Goal: Task Accomplishment & Management: Complete application form

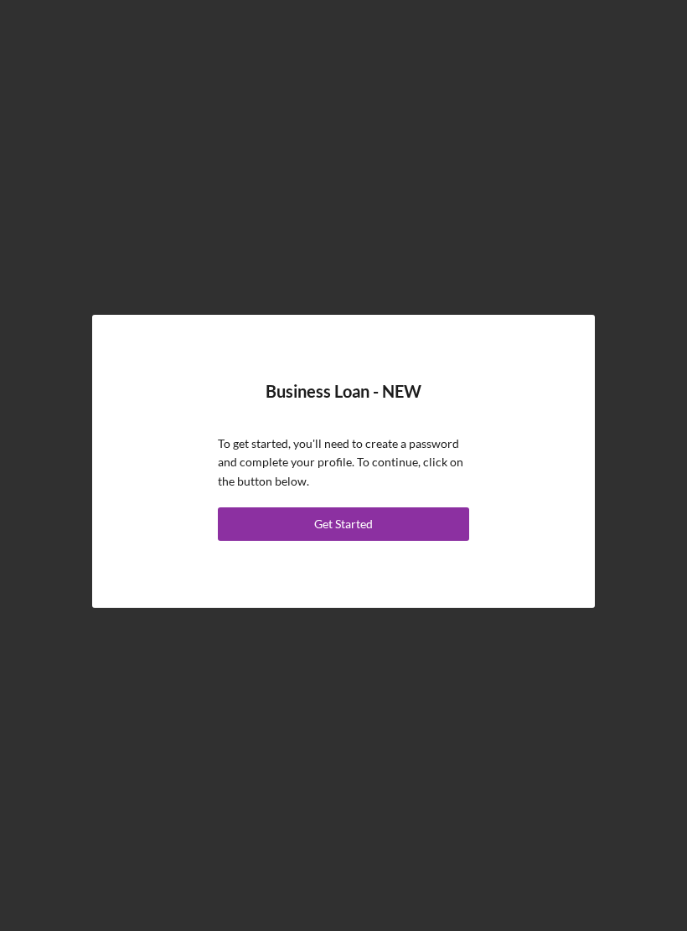
click at [389, 523] on button "Get Started" at bounding box center [343, 525] width 251 height 34
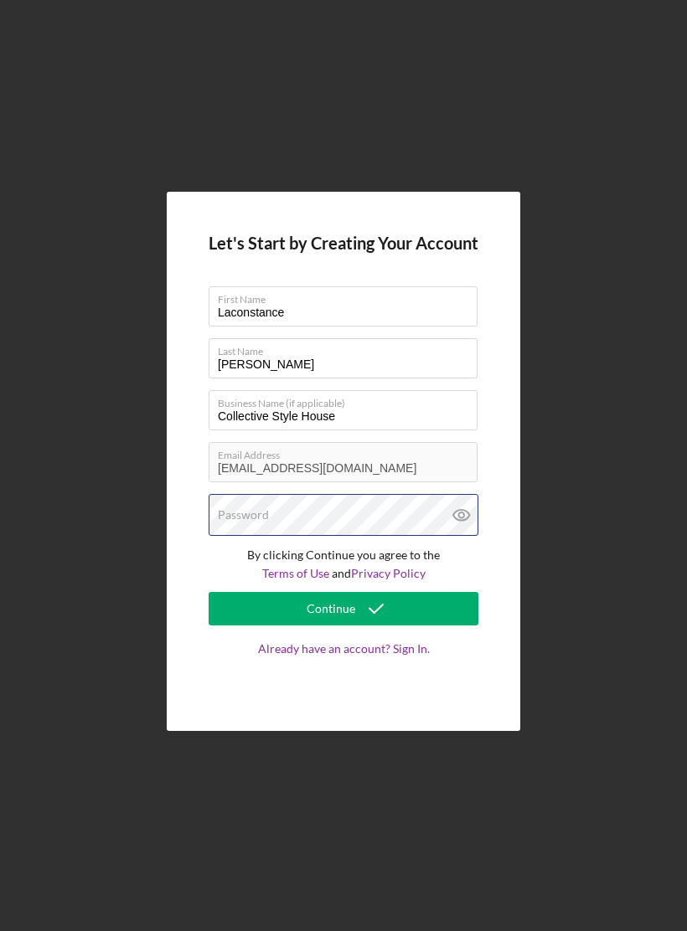
click at [384, 519] on div "Password" at bounding box center [344, 515] width 270 height 42
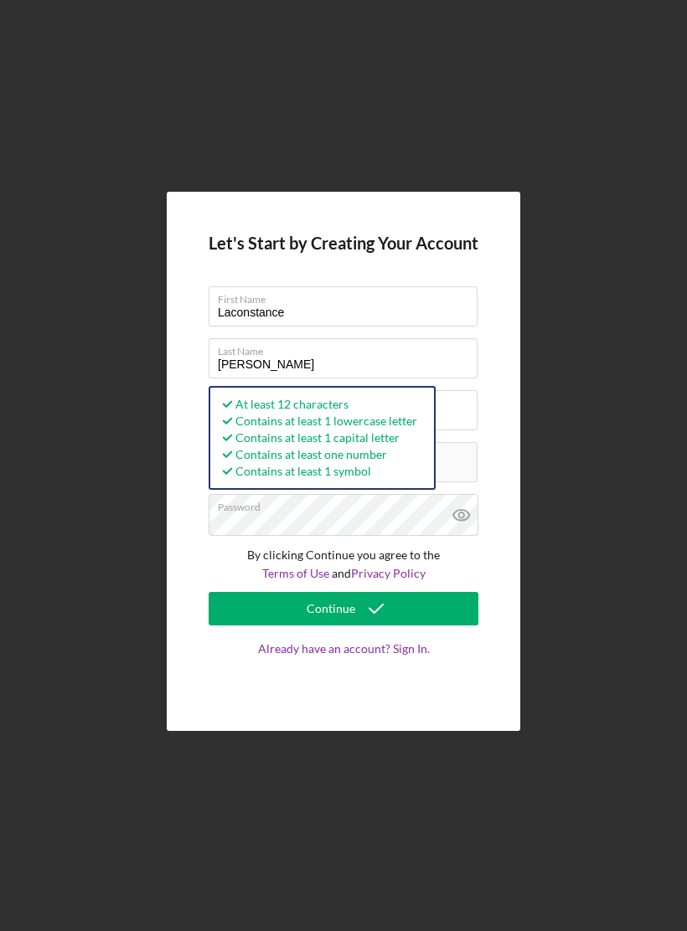
click at [430, 613] on button "Continue" at bounding box center [344, 609] width 270 height 34
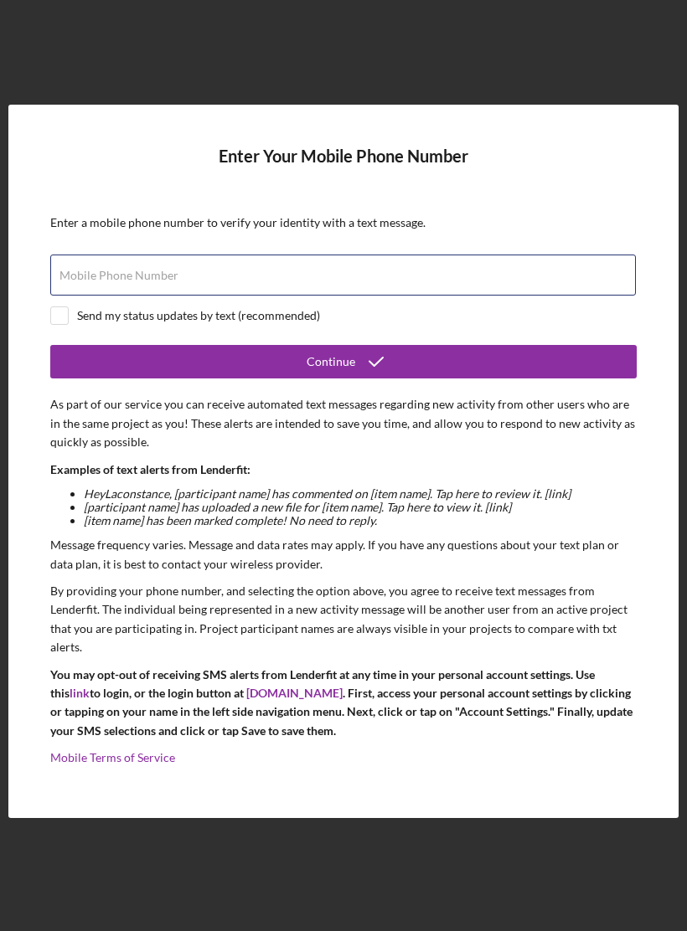
click at [472, 285] on div "Mobile Phone Number" at bounding box center [343, 276] width 586 height 42
type input "[PHONE_NUMBER]"
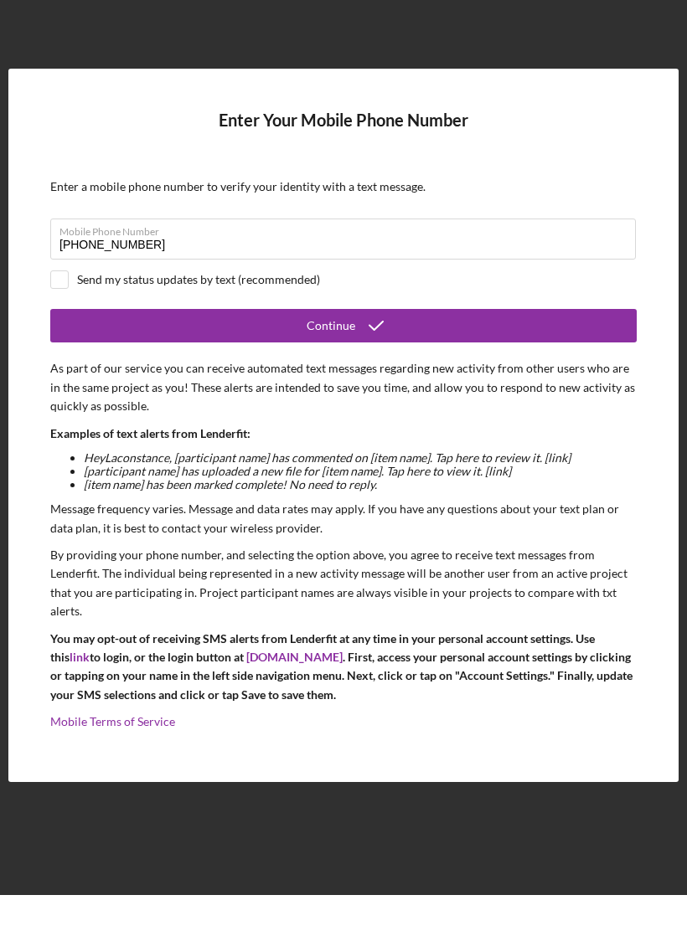
click at [451, 345] on button "Continue" at bounding box center [343, 362] width 586 height 34
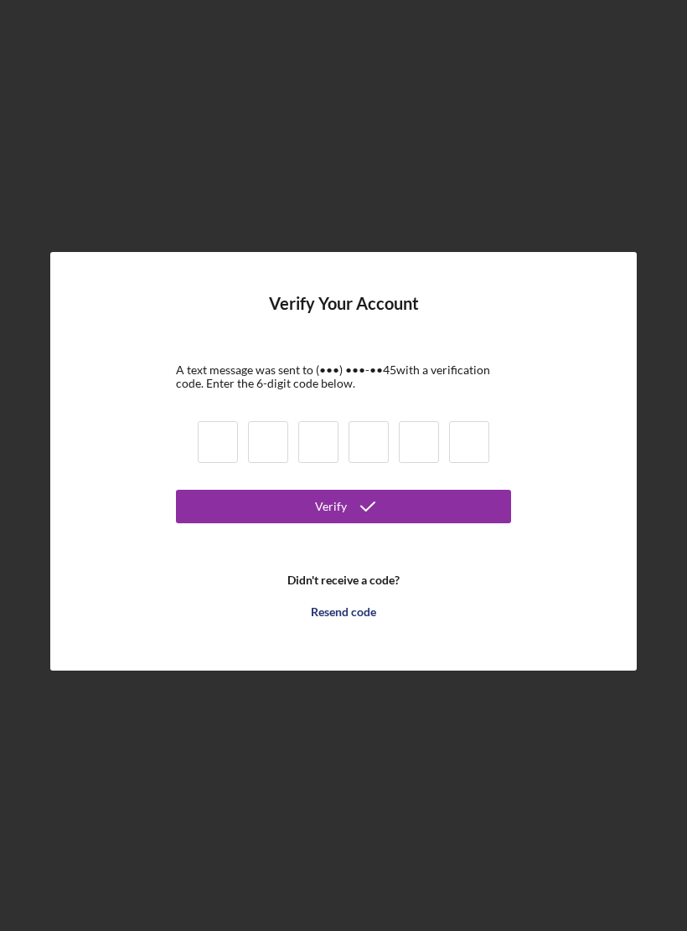
click at [218, 436] on input at bounding box center [218, 442] width 40 height 42
type input "5"
click at [343, 506] on button "Verify" at bounding box center [343, 507] width 335 height 34
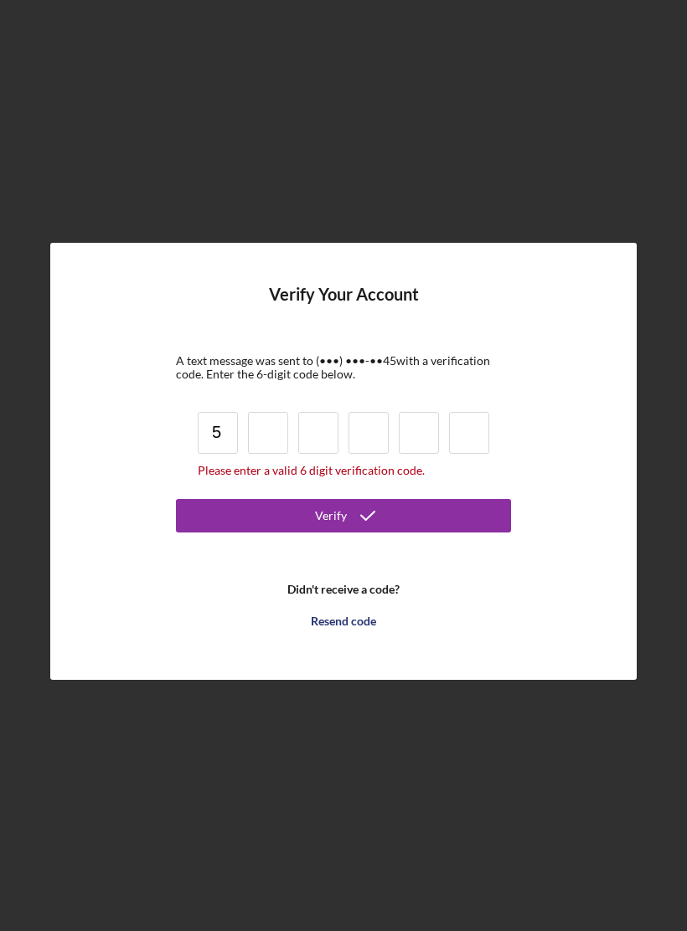
click at [231, 436] on input "5" at bounding box center [218, 433] width 40 height 42
type input "5"
click at [268, 423] on input at bounding box center [268, 433] width 40 height 42
type input "4"
type input "8"
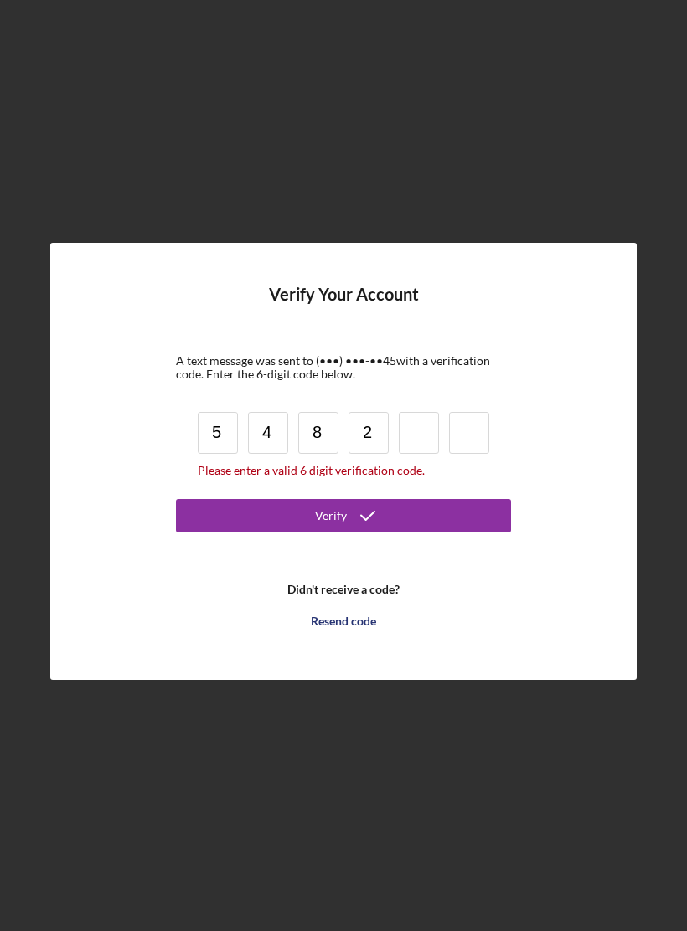
type input "2"
type input "7"
click at [472, 424] on input at bounding box center [469, 433] width 40 height 42
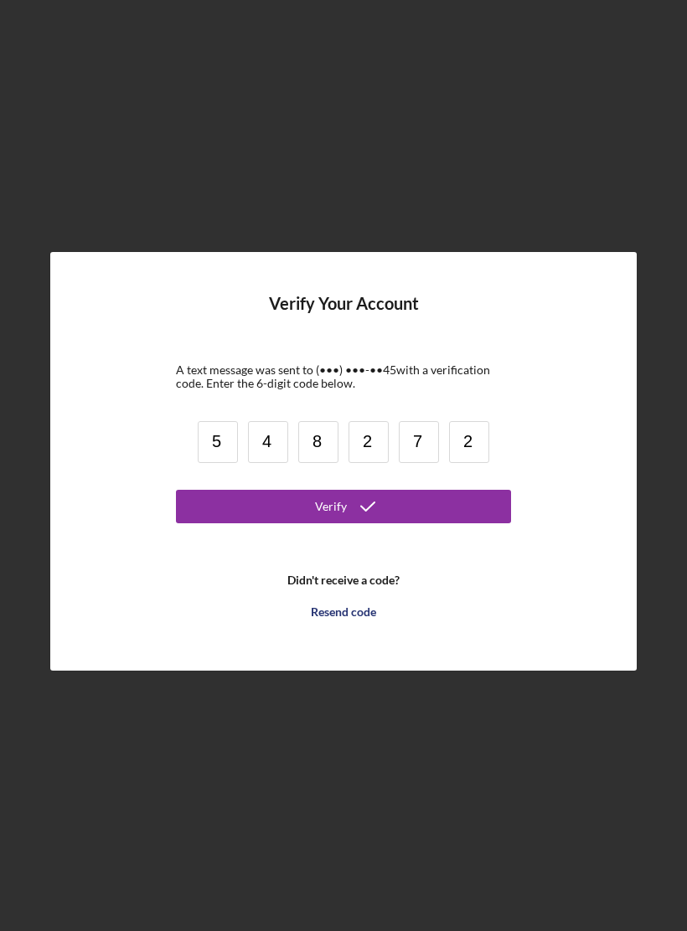
type input "2"
click at [440, 514] on button "Verify" at bounding box center [343, 507] width 335 height 34
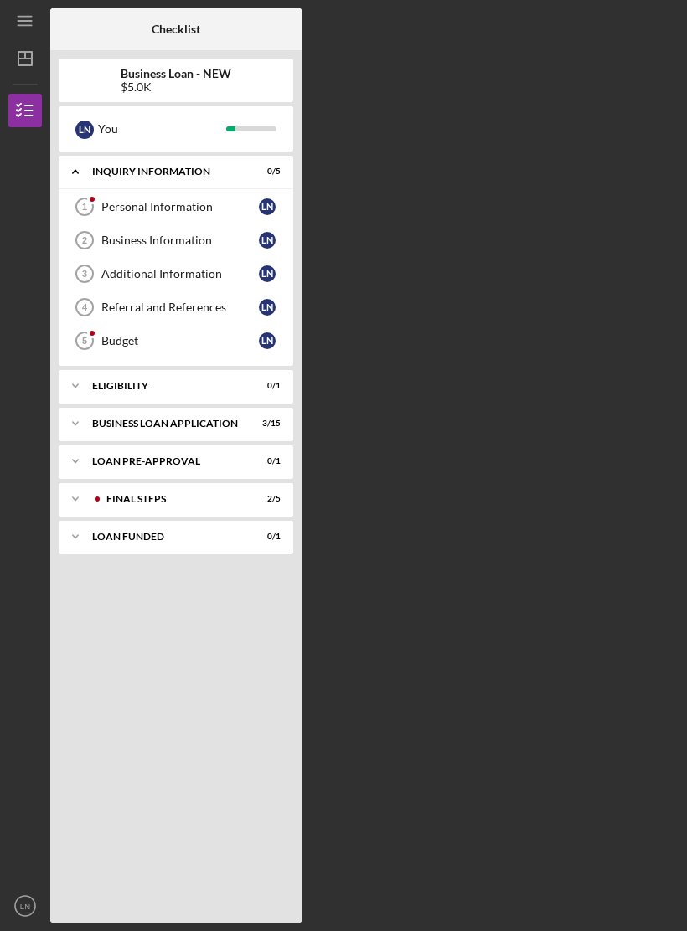
click at [559, 626] on div "Checklist Business Loan - NEW $5.0K L N You Icon/Expander INQUIRY INFORMATION 0…" at bounding box center [364, 465] width 628 height 915
click at [27, 10] on icon "Icon/Menu" at bounding box center [26, 22] width 38 height 38
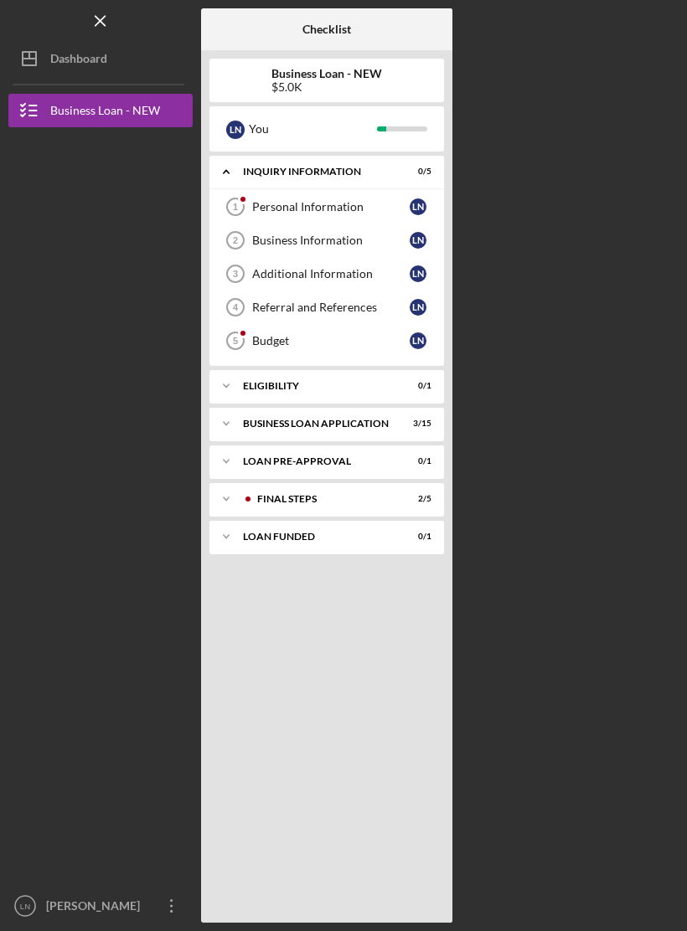
click at [41, 56] on icon "Icon/Dashboard" at bounding box center [29, 59] width 42 height 42
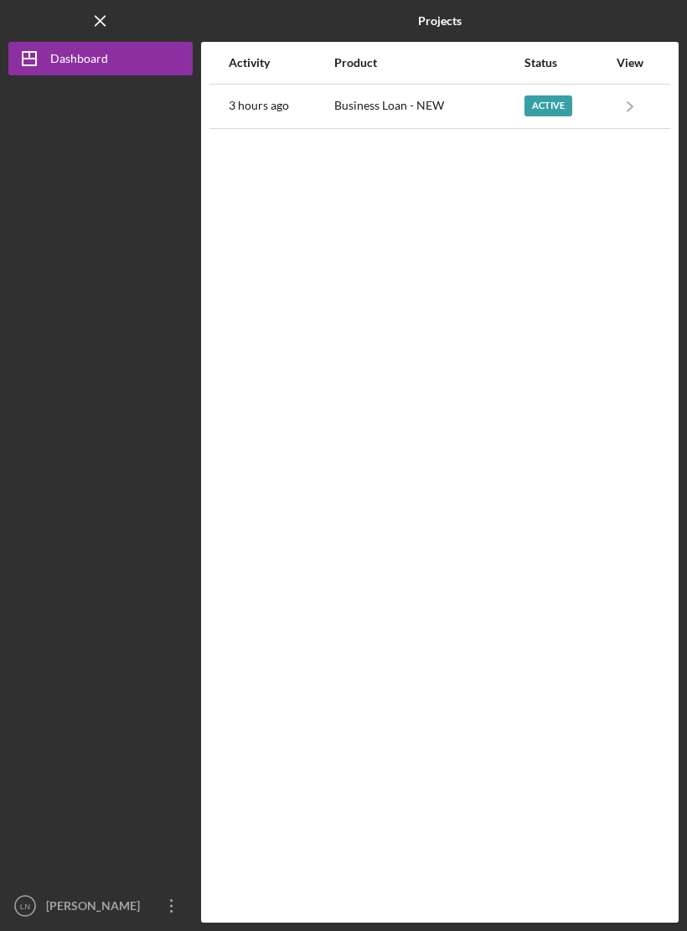
click at [389, 107] on div "Business Loan - NEW" at bounding box center [428, 106] width 188 height 42
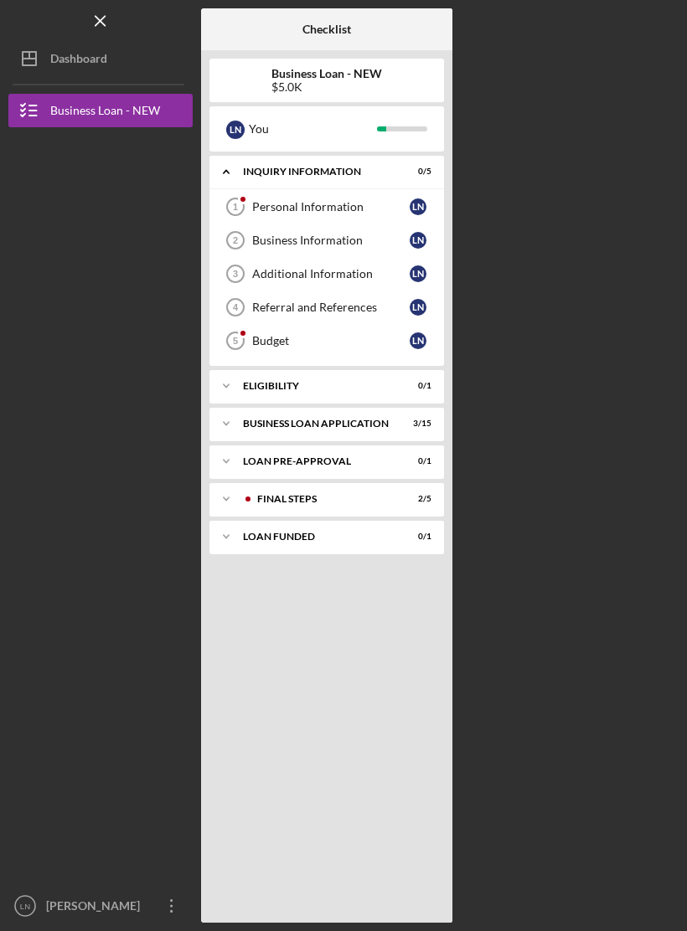
click at [268, 200] on div "Personal Information" at bounding box center [330, 206] width 157 height 13
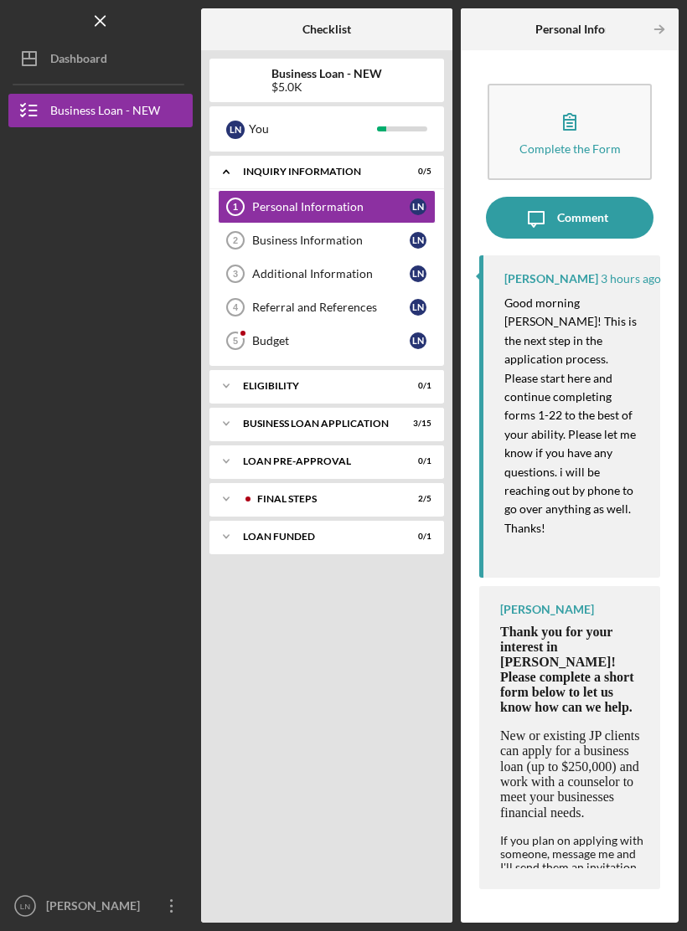
click at [281, 238] on div "Business Information" at bounding box center [330, 240] width 157 height 13
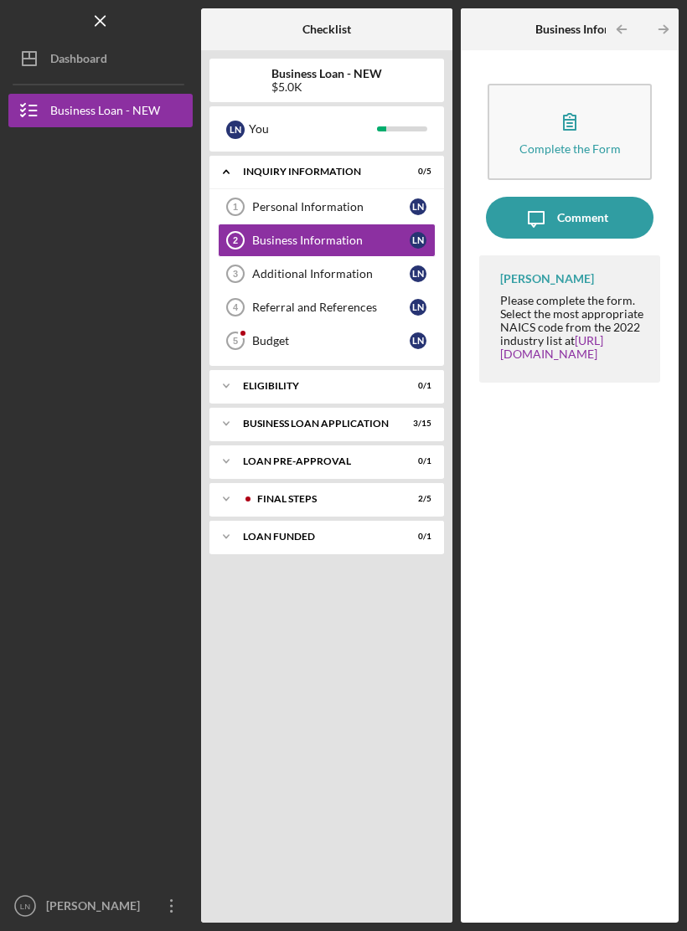
click at [290, 273] on div "Additional Information" at bounding box center [330, 273] width 157 height 13
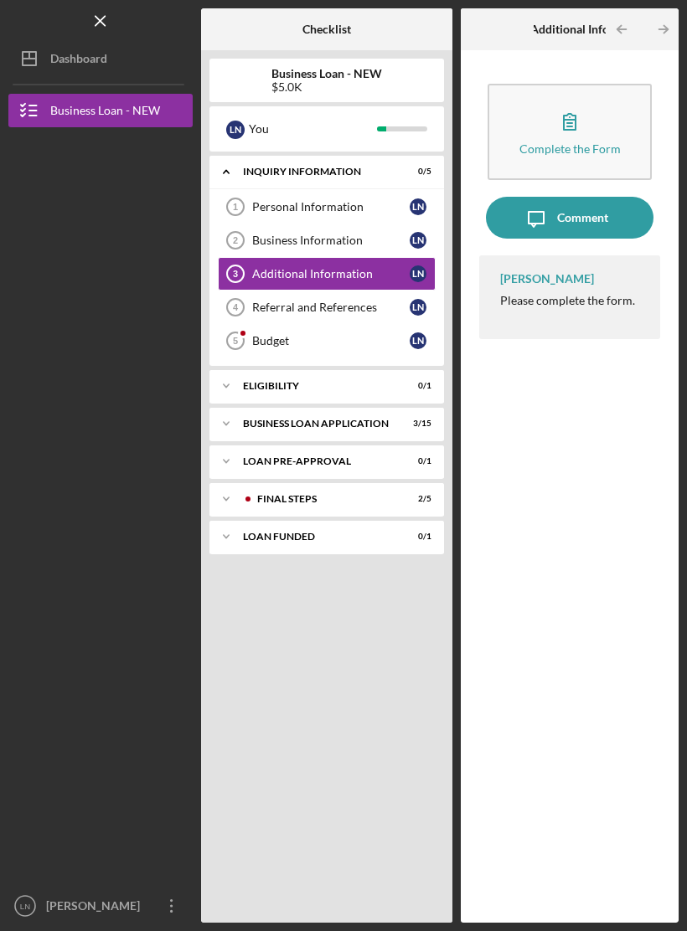
click at [281, 268] on div "Additional Information" at bounding box center [330, 273] width 157 height 13
click at [627, 312] on div "[PERSON_NAME] Please complete the form." at bounding box center [569, 297] width 181 height 84
click at [635, 304] on div "Please complete the form." at bounding box center [567, 300] width 135 height 13
click at [583, 144] on div "Complete the Form" at bounding box center [569, 148] width 101 height 13
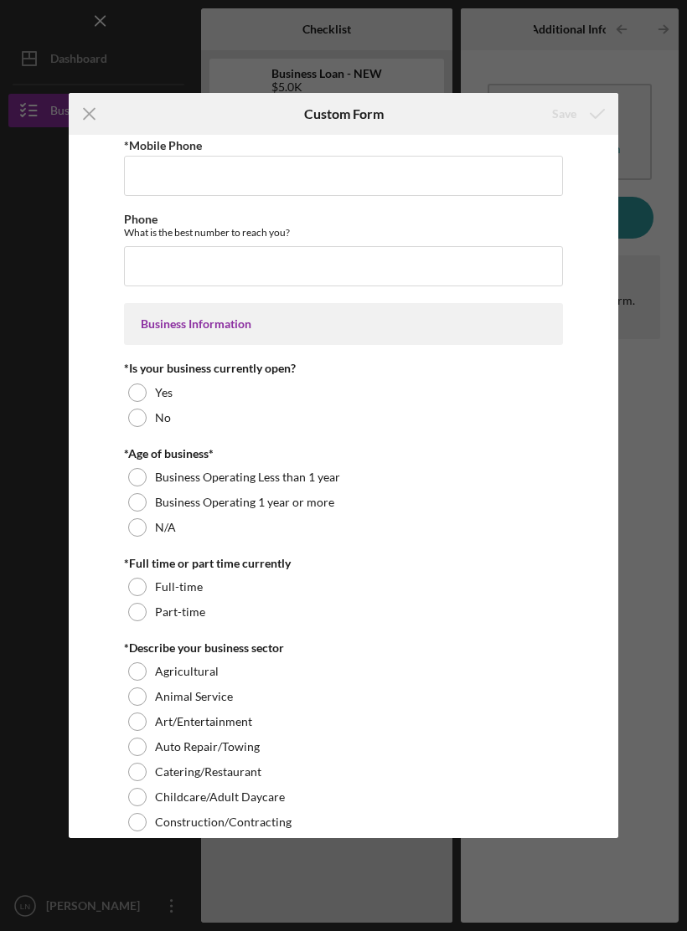
scroll to position [68, 0]
click at [410, 168] on input "*Mobile Phone" at bounding box center [344, 175] width 440 height 40
type input "[PHONE_NUMBER]"
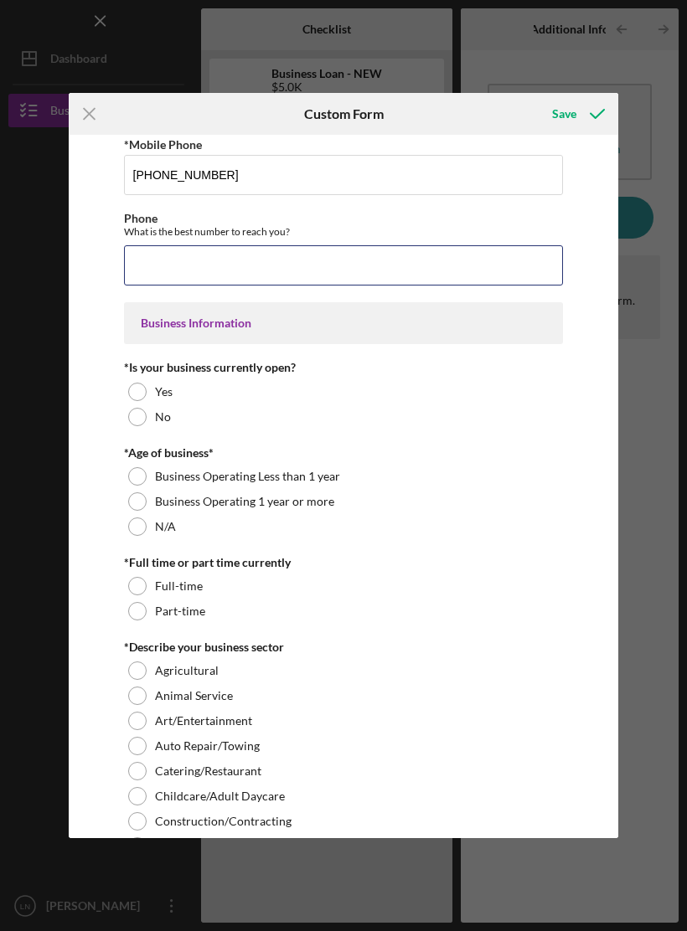
click at [440, 281] on input "Phone" at bounding box center [344, 265] width 440 height 40
type input "[PHONE_NUMBER]"
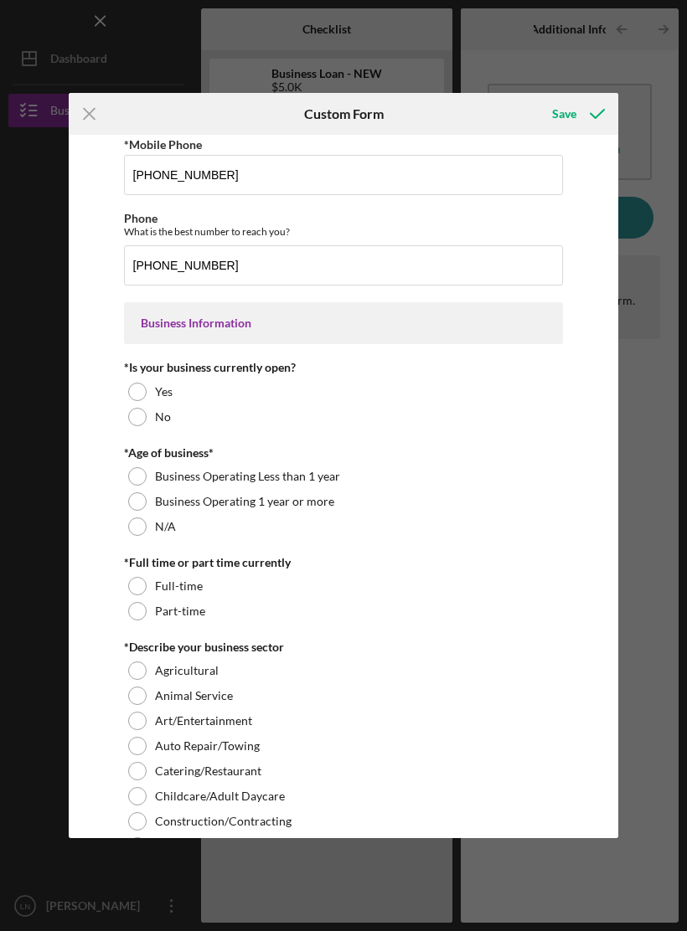
click at [144, 389] on div at bounding box center [137, 392] width 18 height 18
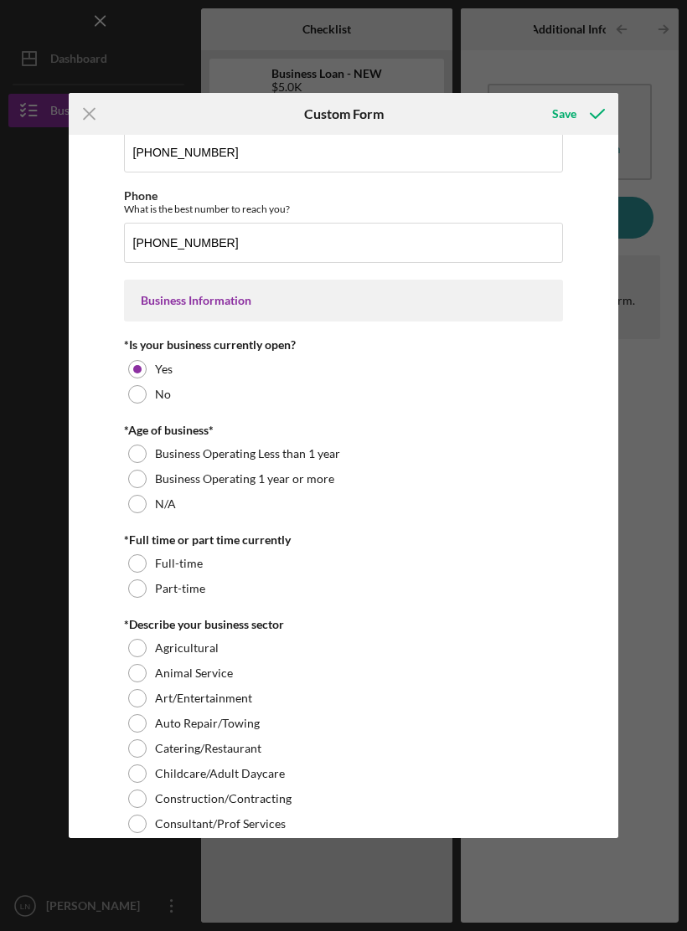
scroll to position [91, 0]
click at [138, 561] on div at bounding box center [137, 563] width 18 height 18
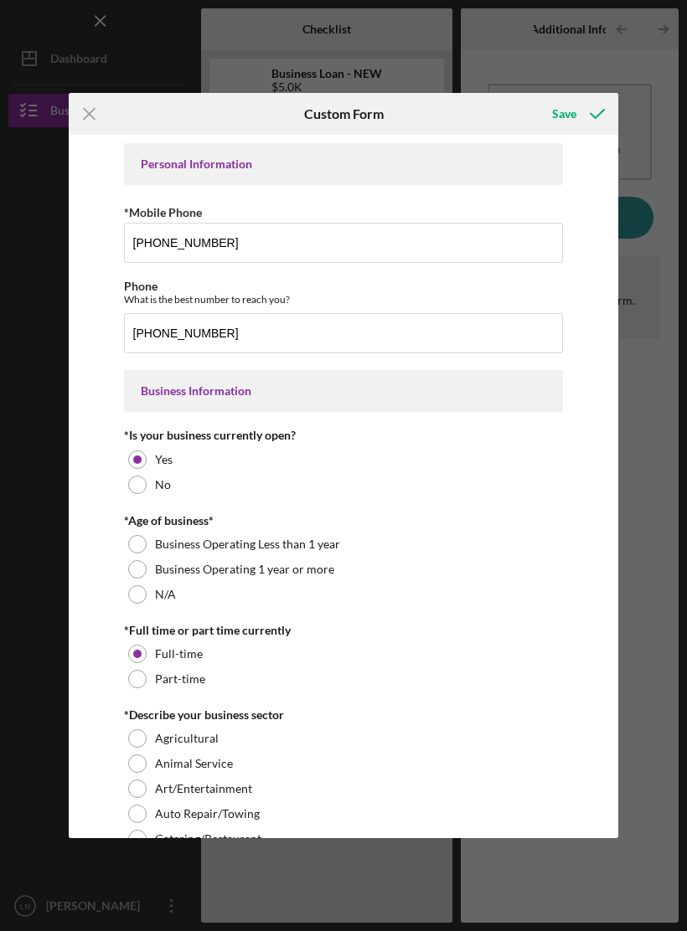
scroll to position [0, 0]
click at [148, 548] on div "Business Operating Less than 1 year" at bounding box center [344, 544] width 440 height 25
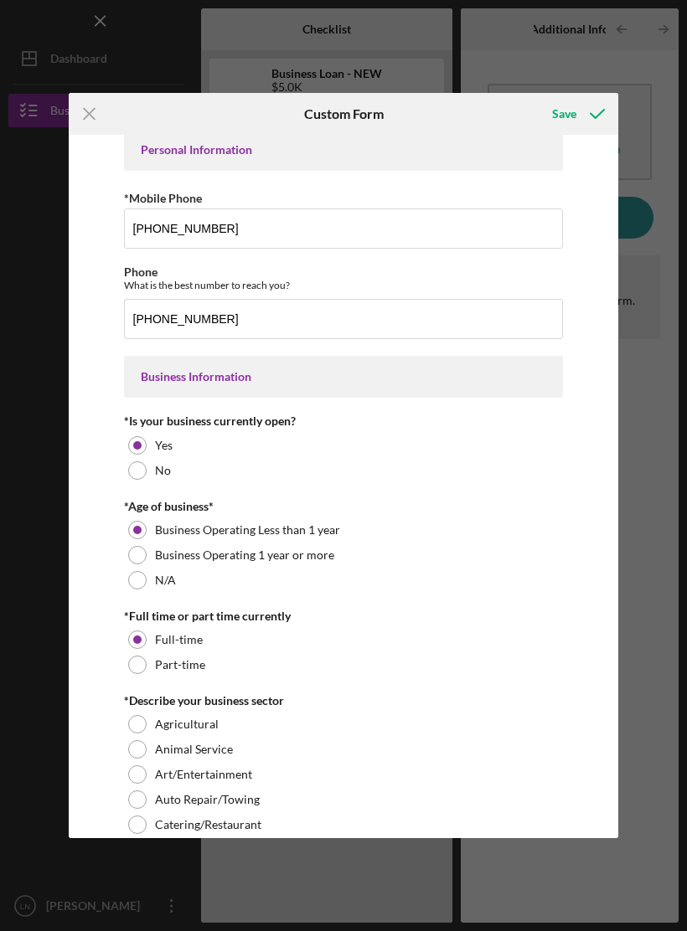
click at [152, 563] on div "Business Operating 1 year or more" at bounding box center [344, 555] width 440 height 25
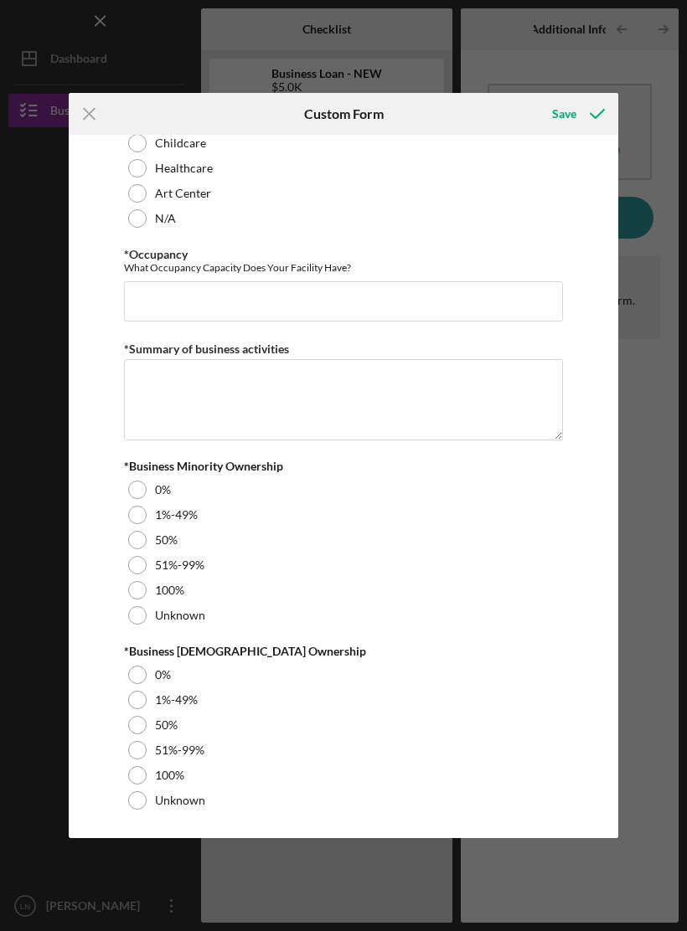
scroll to position [1746, 0]
click at [659, 503] on div "Icon/Menu Close Custom Form Save Personal Information *Mobile Phone [PHONE_NUMB…" at bounding box center [343, 465] width 687 height 931
click at [92, 116] on icon "Icon/Menu Close" at bounding box center [90, 114] width 42 height 42
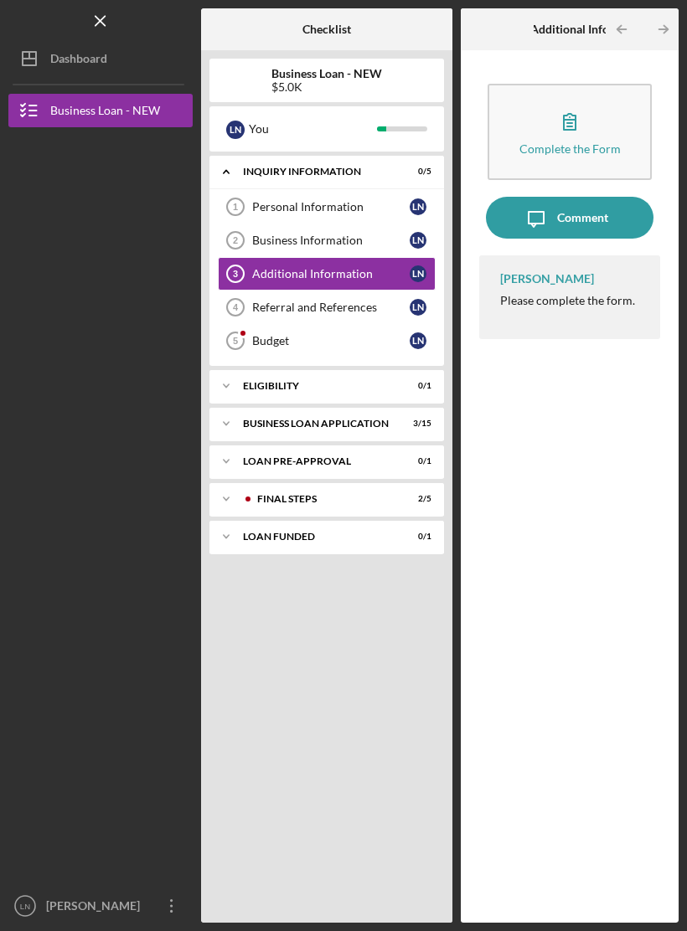
click at [413, 303] on div "L N" at bounding box center [418, 307] width 17 height 17
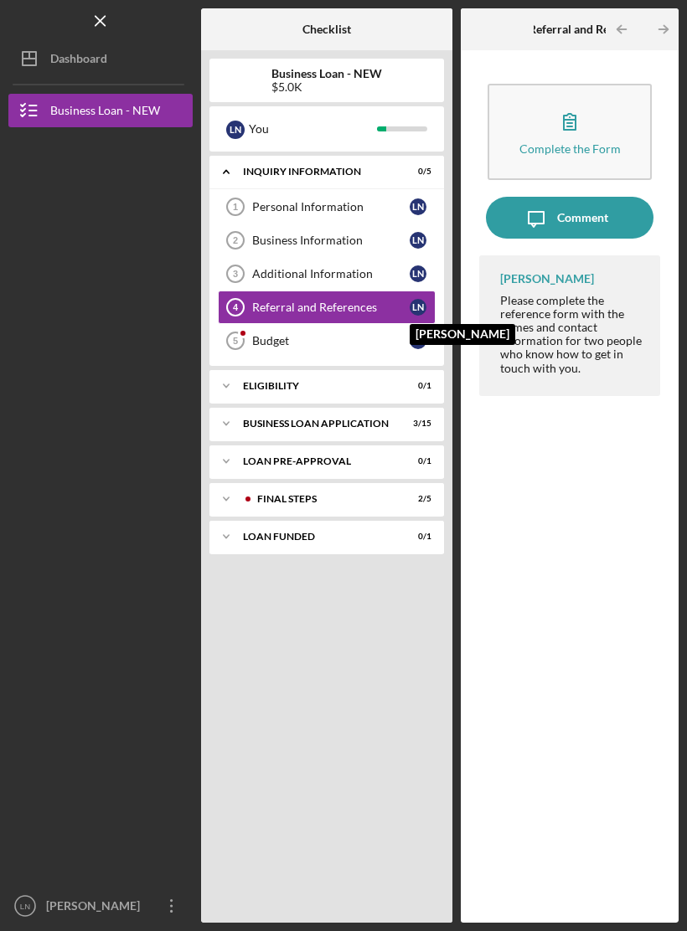
click at [601, 144] on div "Complete the Form" at bounding box center [569, 148] width 101 height 13
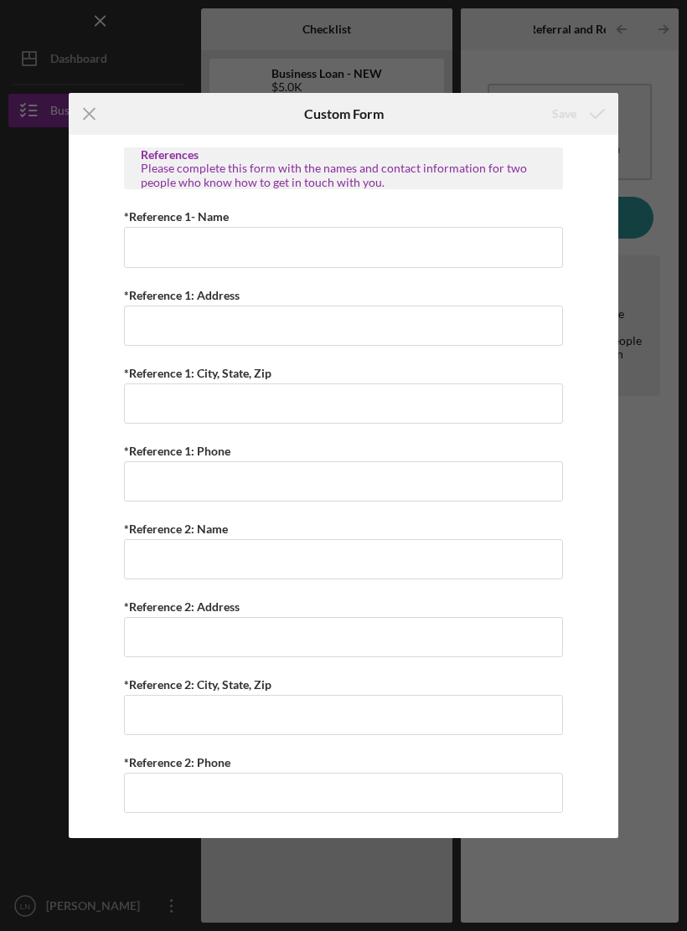
scroll to position [537, 0]
click at [650, 388] on div "Icon/Menu Close Custom Form Save Referral *Referral Type How did you hear about…" at bounding box center [343, 465] width 687 height 931
click at [667, 170] on div "Icon/Menu Close Custom Form Save Referral *Referral Type How did you hear about…" at bounding box center [343, 465] width 687 height 931
click at [648, 62] on div "Icon/Menu Close Custom Form Save Referral *Referral Type How did you hear about…" at bounding box center [343, 465] width 687 height 931
click at [95, 119] on line at bounding box center [89, 114] width 11 height 11
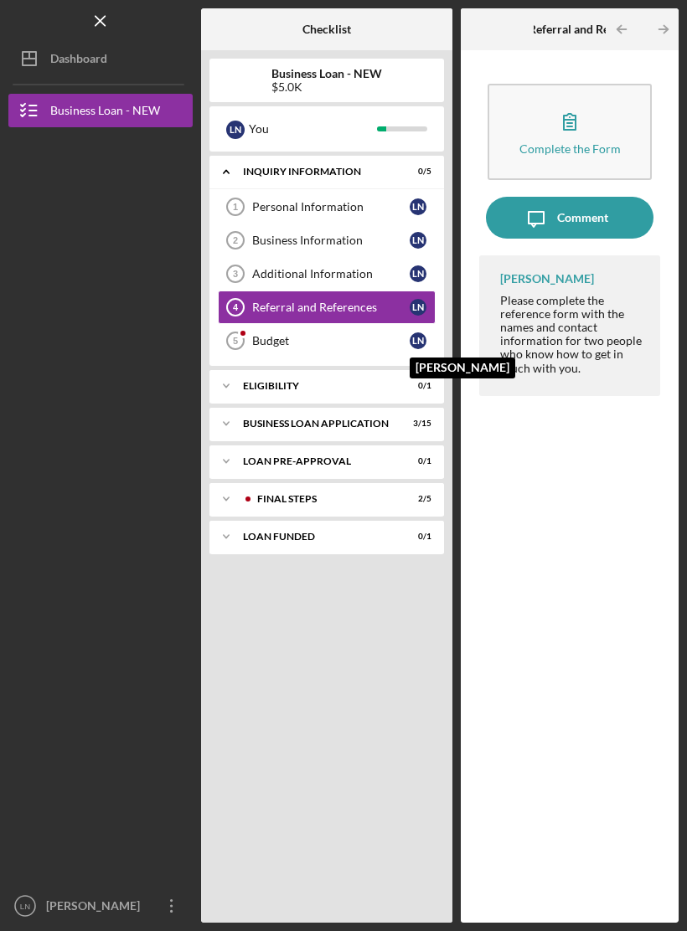
click at [412, 338] on div "L N" at bounding box center [418, 341] width 17 height 17
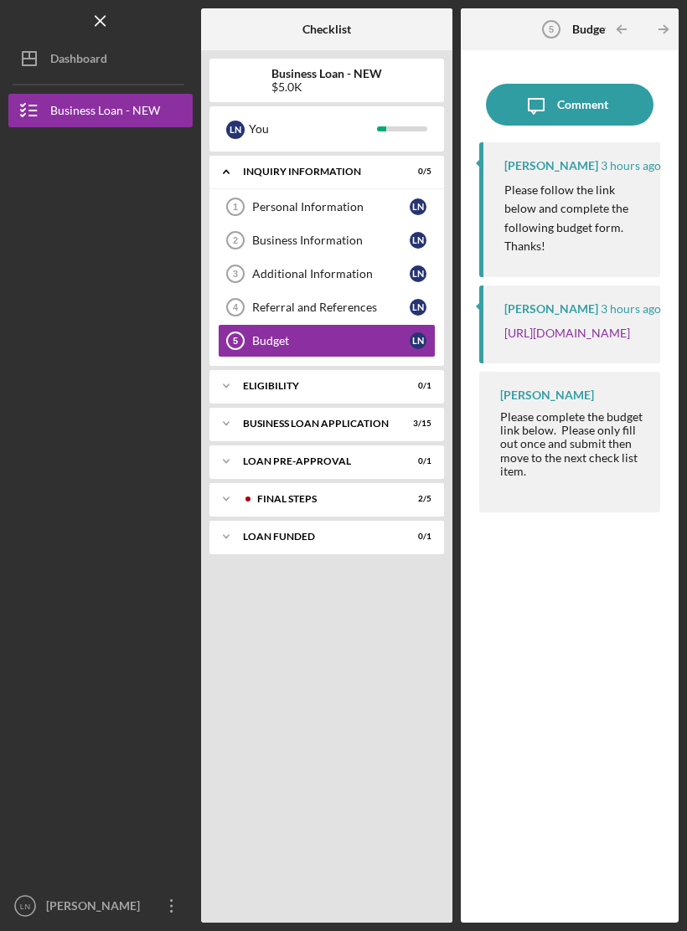
click at [595, 340] on link "[URL][DOMAIN_NAME]" at bounding box center [567, 333] width 126 height 14
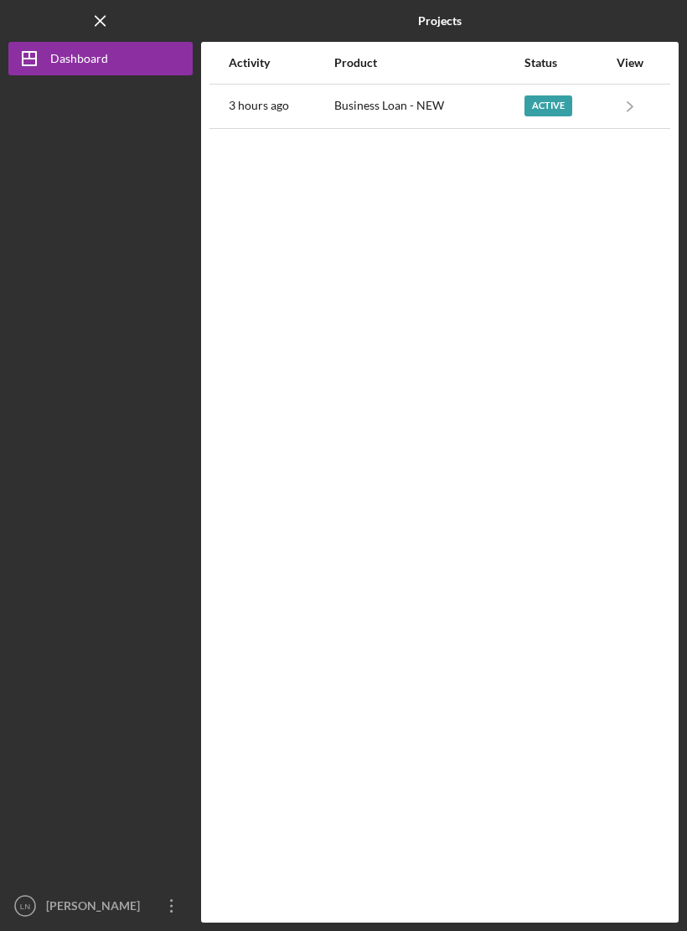
click at [629, 104] on polyline "button" at bounding box center [629, 105] width 5 height 9
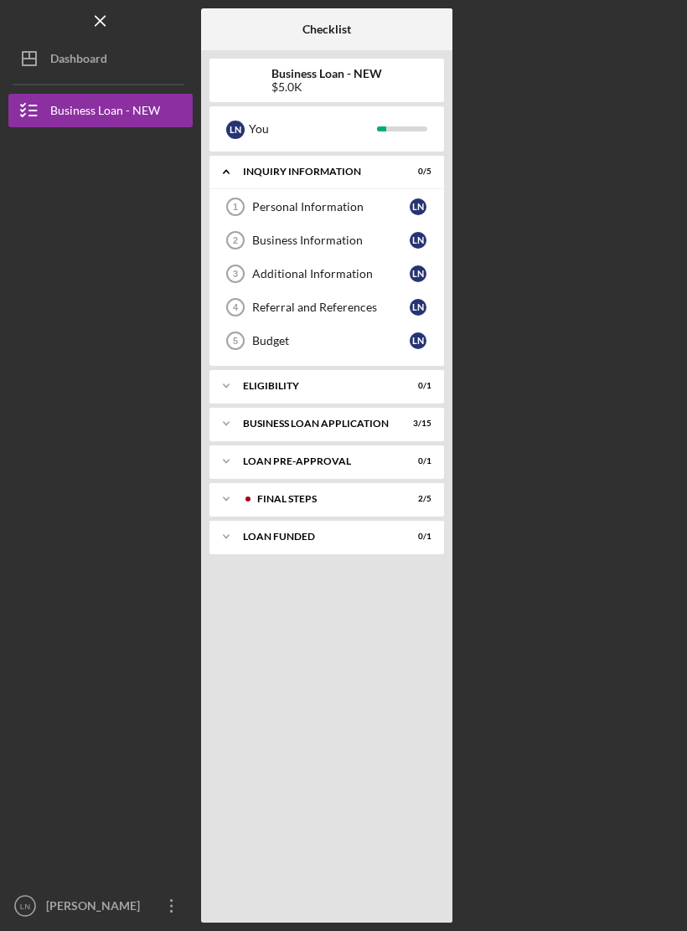
click at [429, 391] on div "Icon/Expander ELIGIBILITY 0 / 1" at bounding box center [326, 386] width 235 height 34
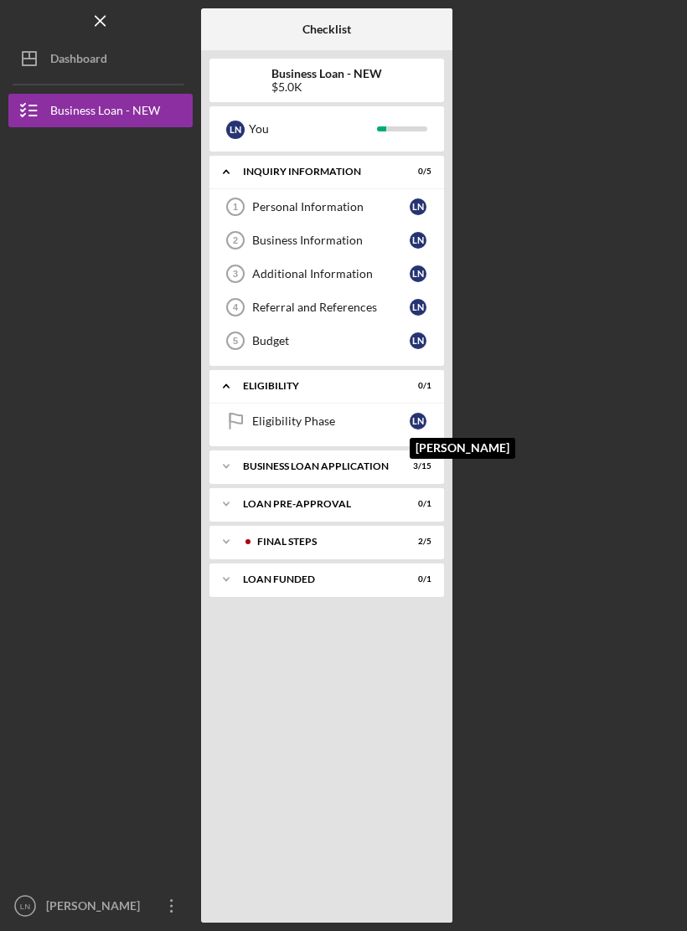
click at [415, 423] on div "L N" at bounding box center [418, 421] width 17 height 17
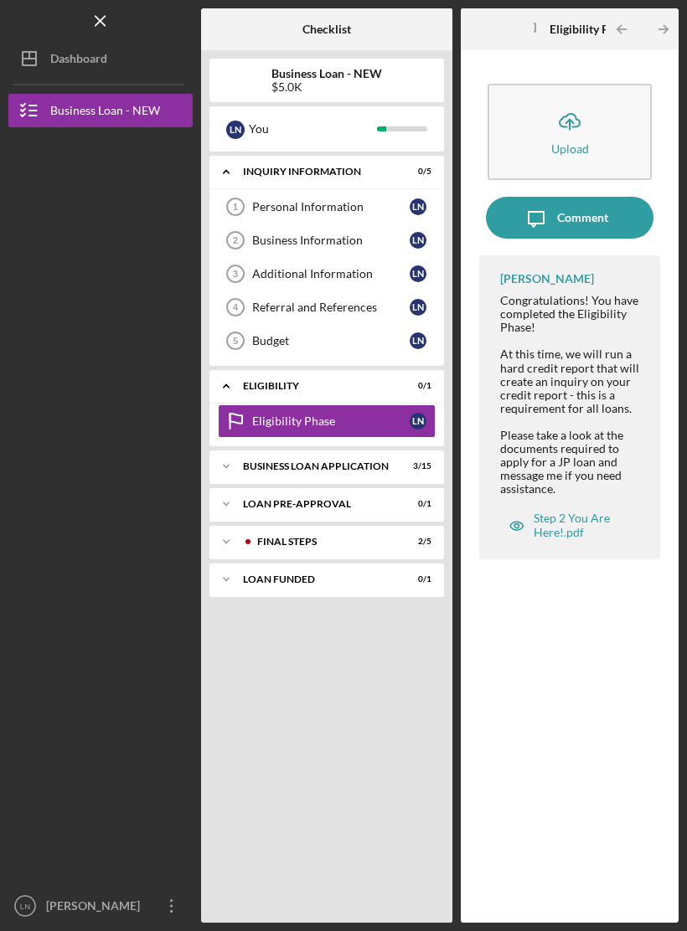
click at [389, 466] on div "BUSINESS LOAN APPLICATION" at bounding box center [316, 466] width 147 height 10
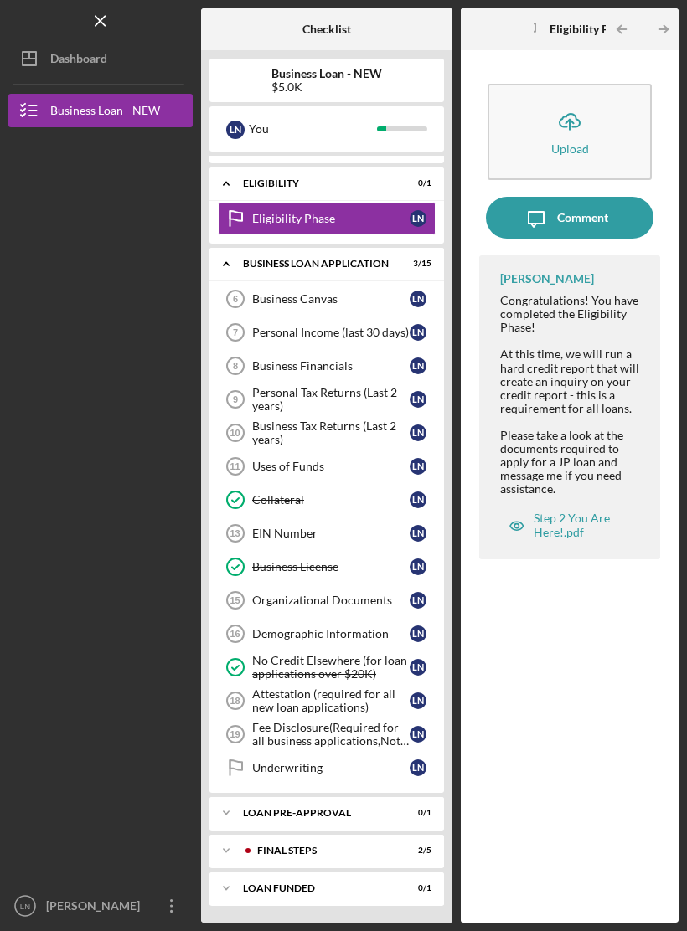
scroll to position [203, 0]
click at [413, 301] on div "L N" at bounding box center [418, 299] width 17 height 17
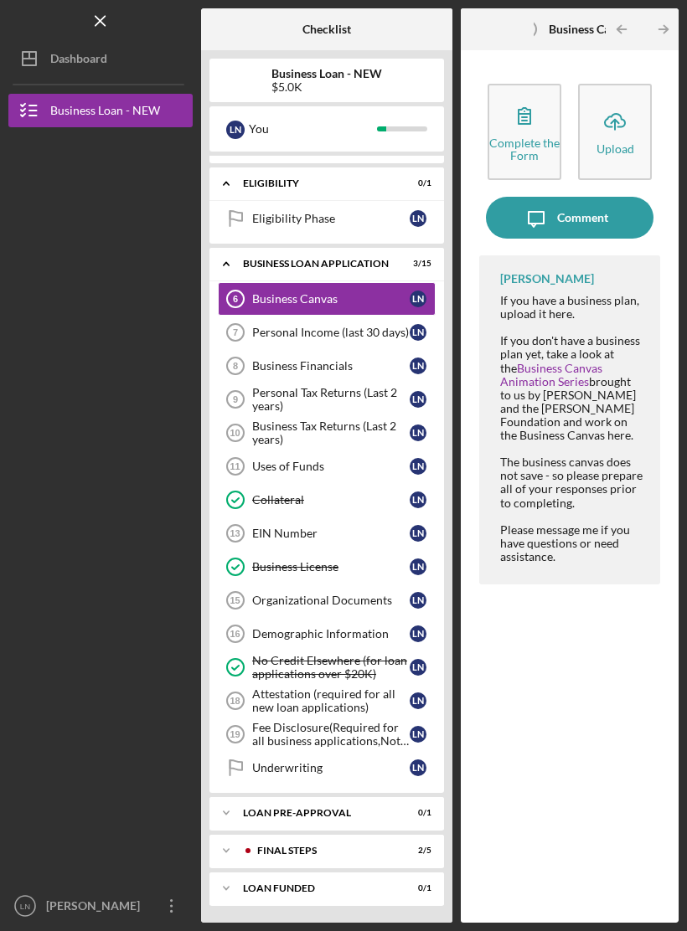
click at [602, 371] on link "Business Canvas Animation Series" at bounding box center [551, 375] width 102 height 28
click at [402, 336] on div "Personal Income (last 30 days)" at bounding box center [330, 332] width 157 height 13
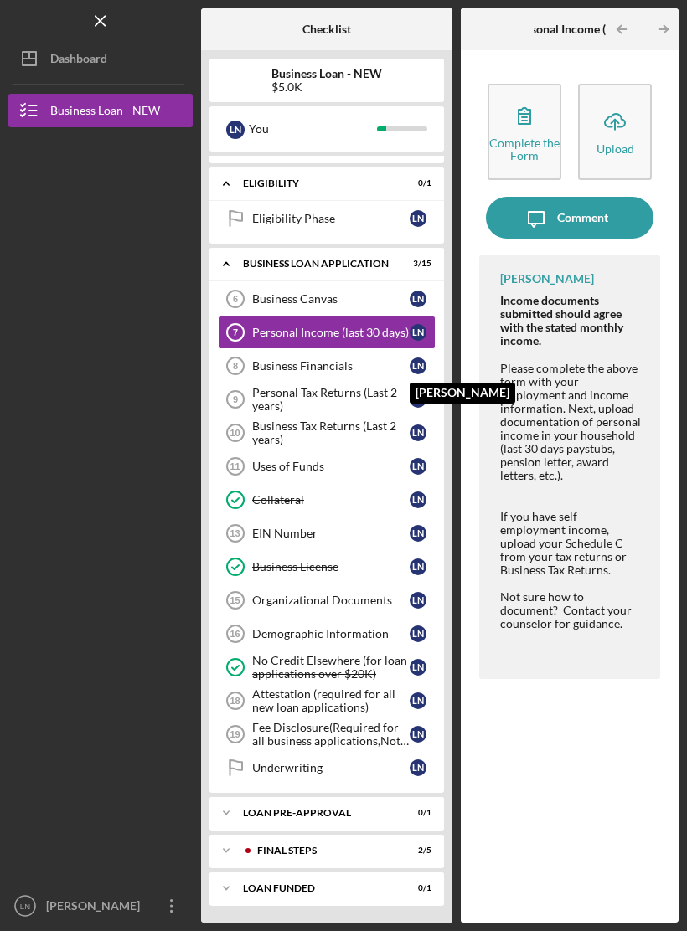
click at [417, 366] on div "L N" at bounding box center [418, 366] width 17 height 17
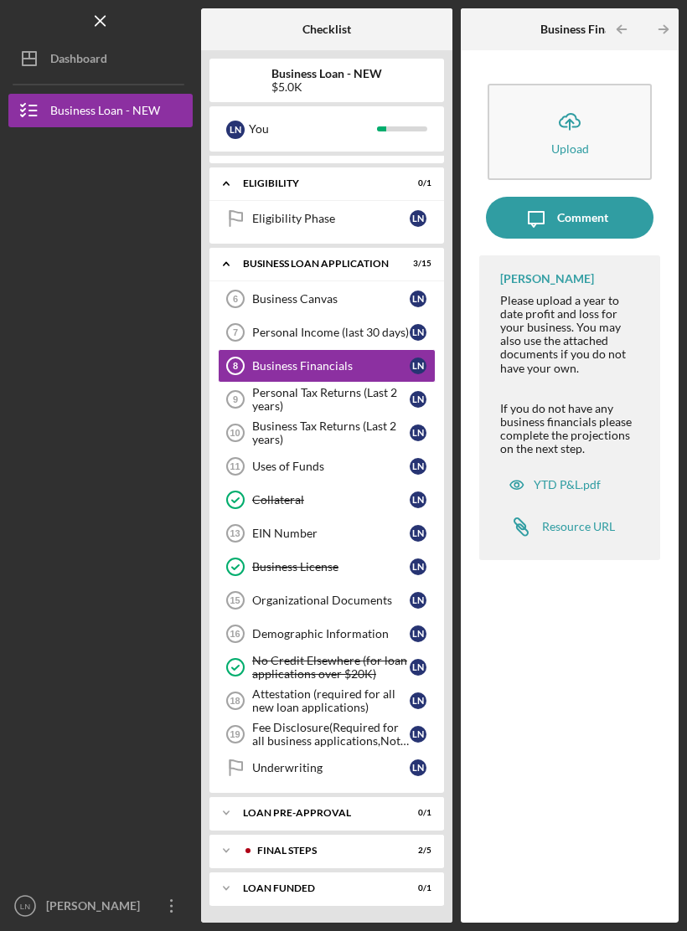
click at [386, 395] on div "Personal Tax Returns (Last 2 years)" at bounding box center [330, 399] width 157 height 27
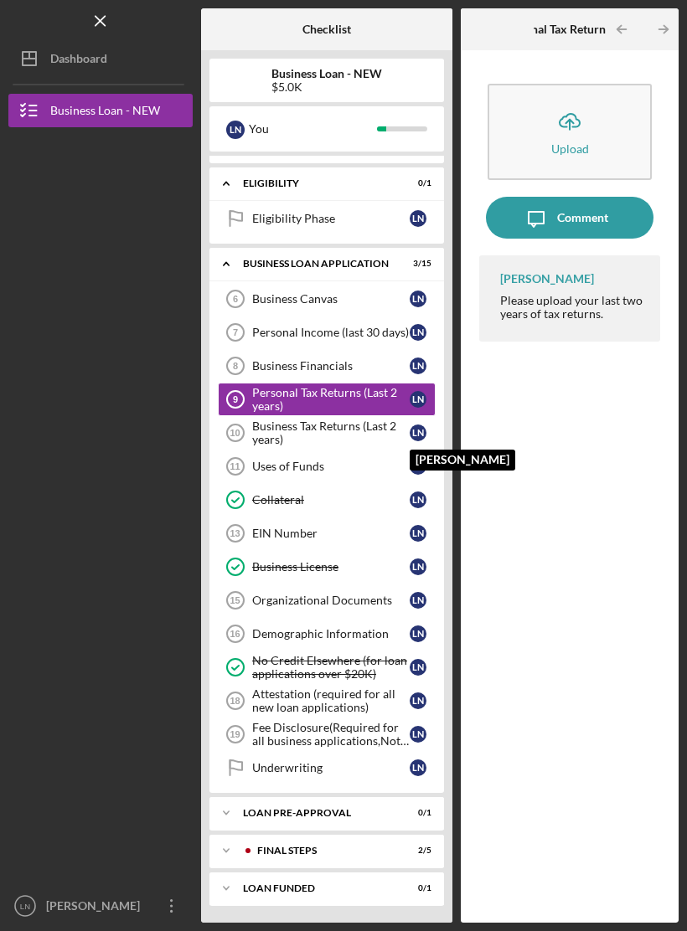
click at [415, 435] on div "L N" at bounding box center [418, 433] width 17 height 17
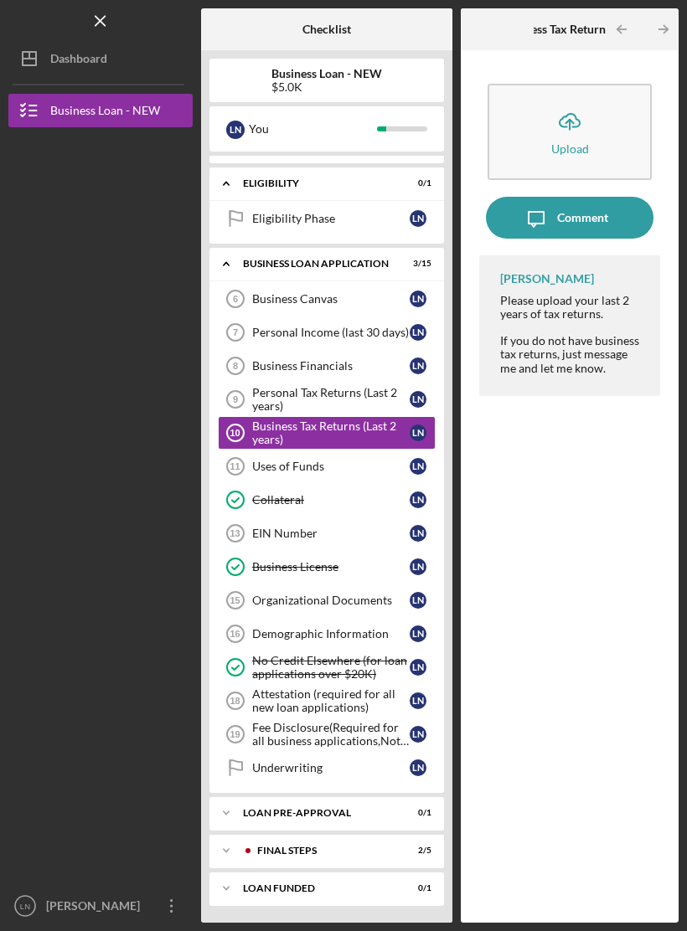
click at [374, 463] on div "Uses of Funds" at bounding box center [330, 466] width 157 height 13
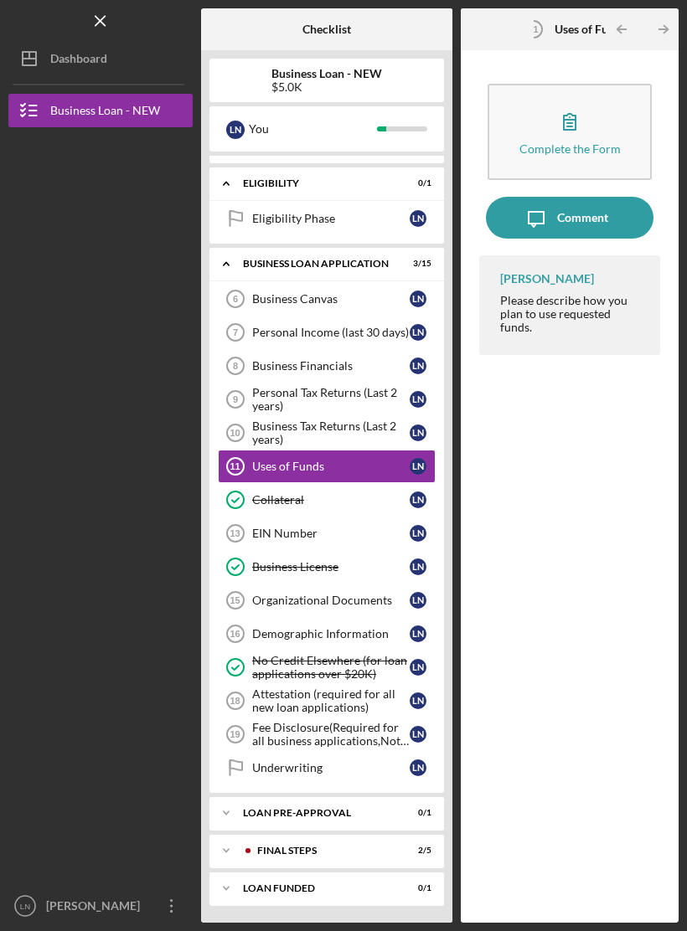
click at [416, 531] on div "L N" at bounding box center [418, 533] width 17 height 17
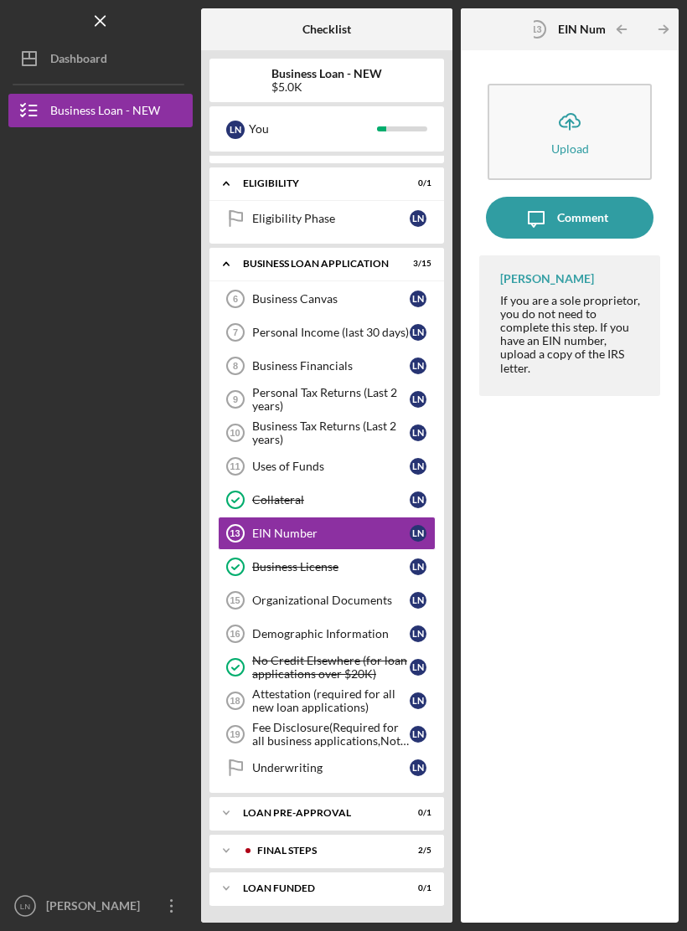
click at [406, 603] on div "Organizational Documents" at bounding box center [330, 600] width 157 height 13
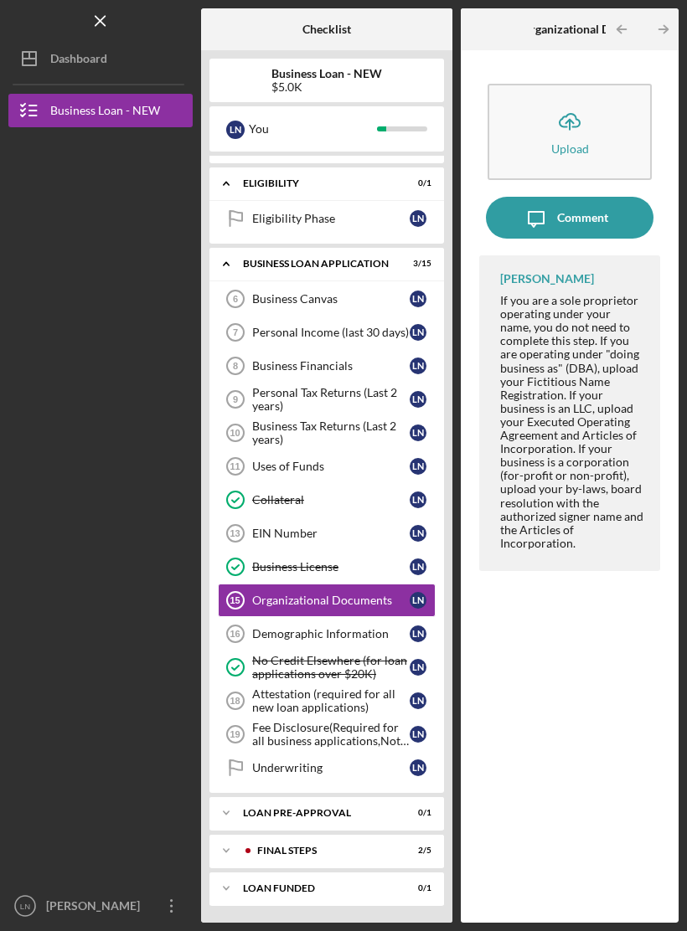
click at [397, 636] on div "Demographic Information" at bounding box center [330, 633] width 157 height 13
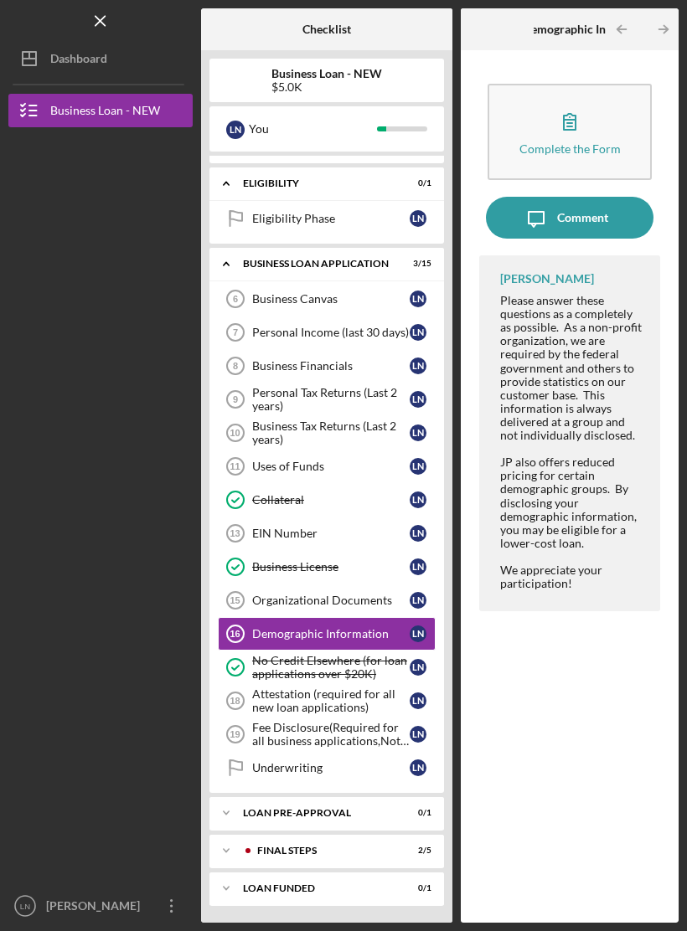
click at [400, 697] on div "Attestation (required for all new loan applications)" at bounding box center [330, 701] width 157 height 27
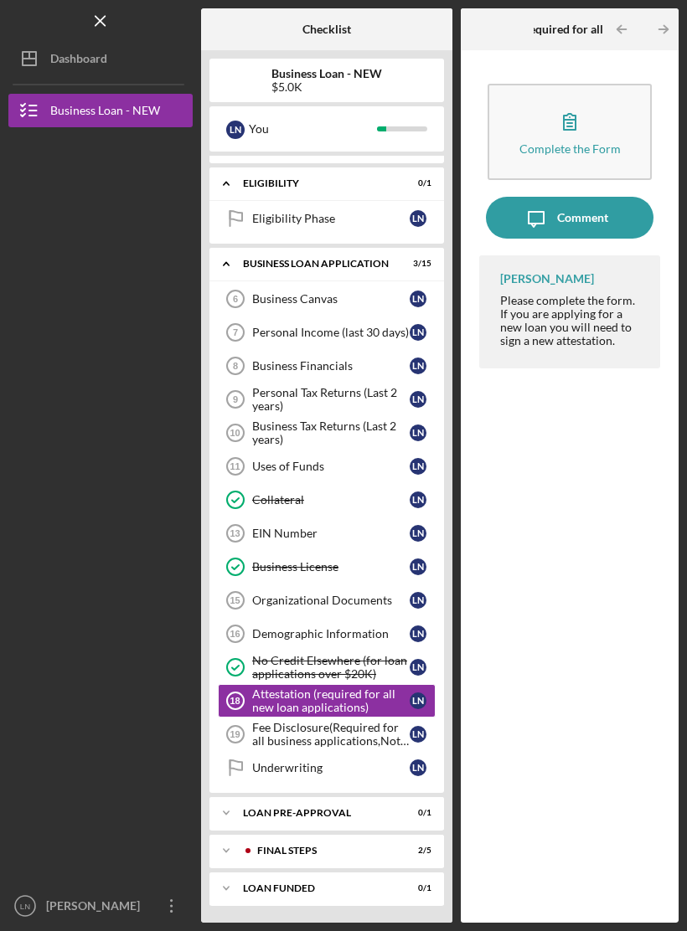
click at [398, 726] on div "Fee Disclosure(Required for all business applications,Not needed for Contractor…" at bounding box center [330, 734] width 157 height 27
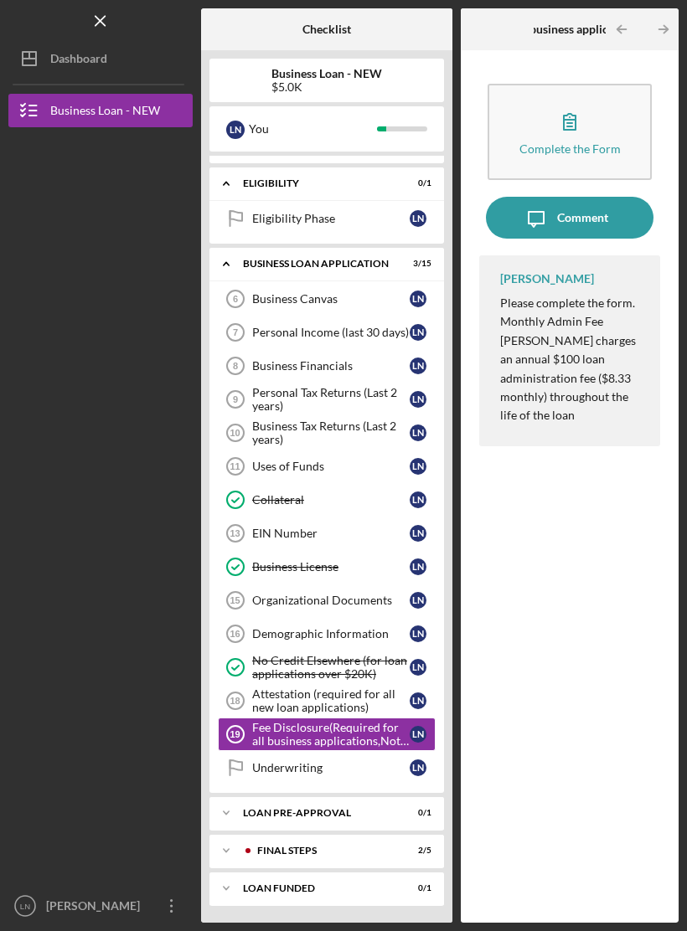
click at [409, 801] on div "Icon/Expander LOAN PRE-APPROVAL 0 / 1" at bounding box center [326, 814] width 235 height 34
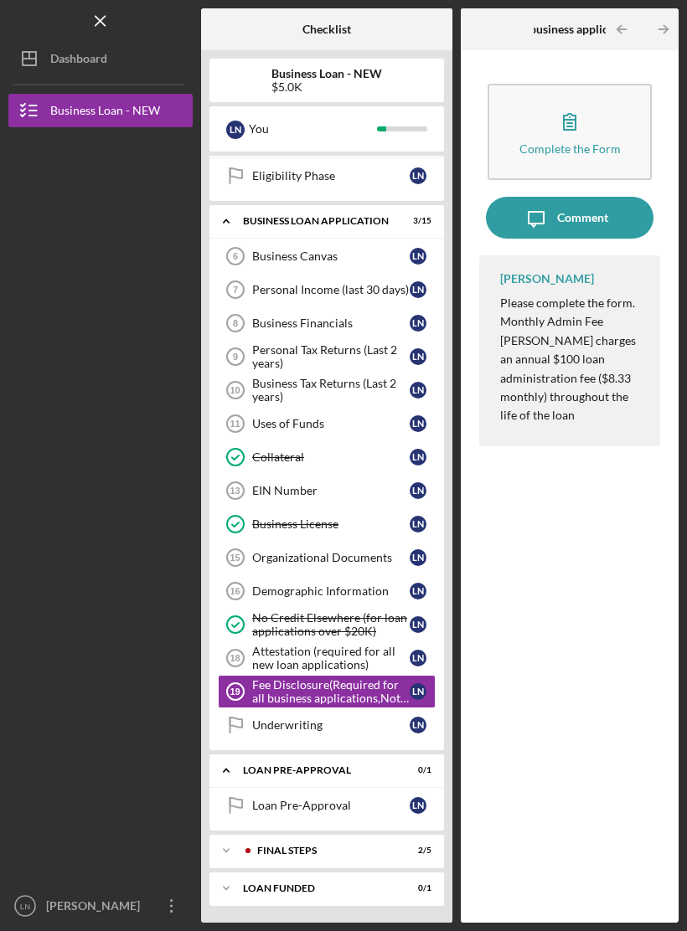
scroll to position [245, 0]
click at [404, 806] on div "Loan Pre-Approval" at bounding box center [330, 805] width 157 height 13
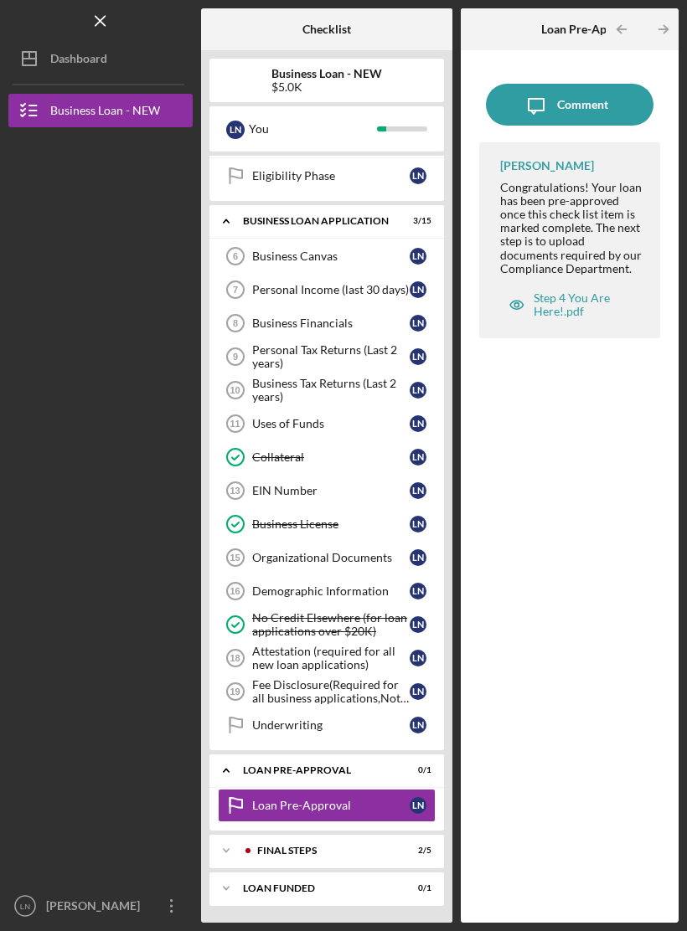
click at [389, 848] on div "FINAL STEPS" at bounding box center [323, 851] width 132 height 10
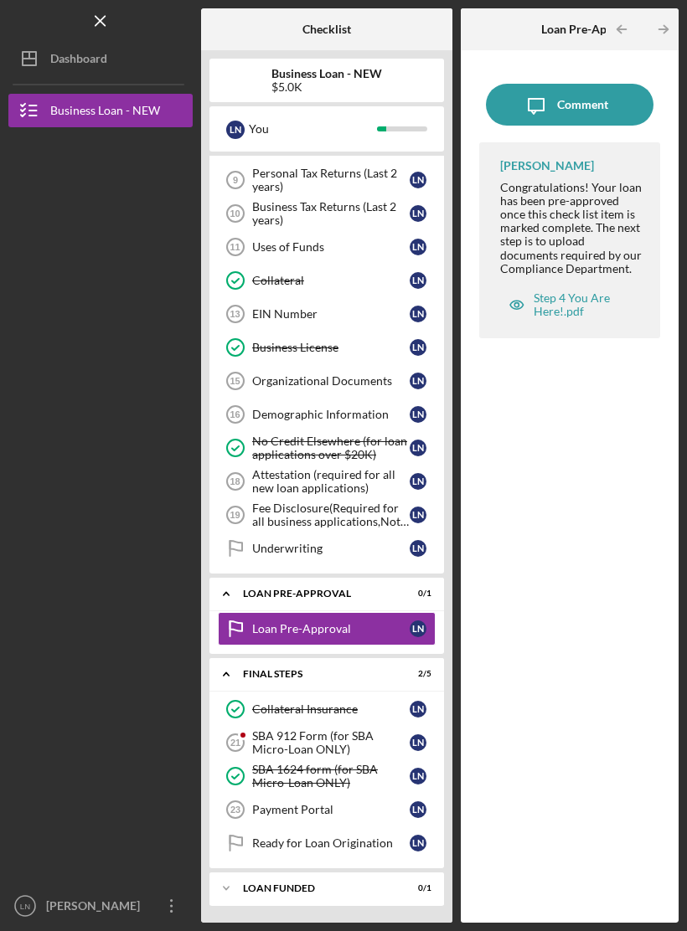
scroll to position [422, 0]
click at [354, 736] on div "SBA 912 Form (for SBA Micro-Loan ONLY)" at bounding box center [330, 743] width 157 height 27
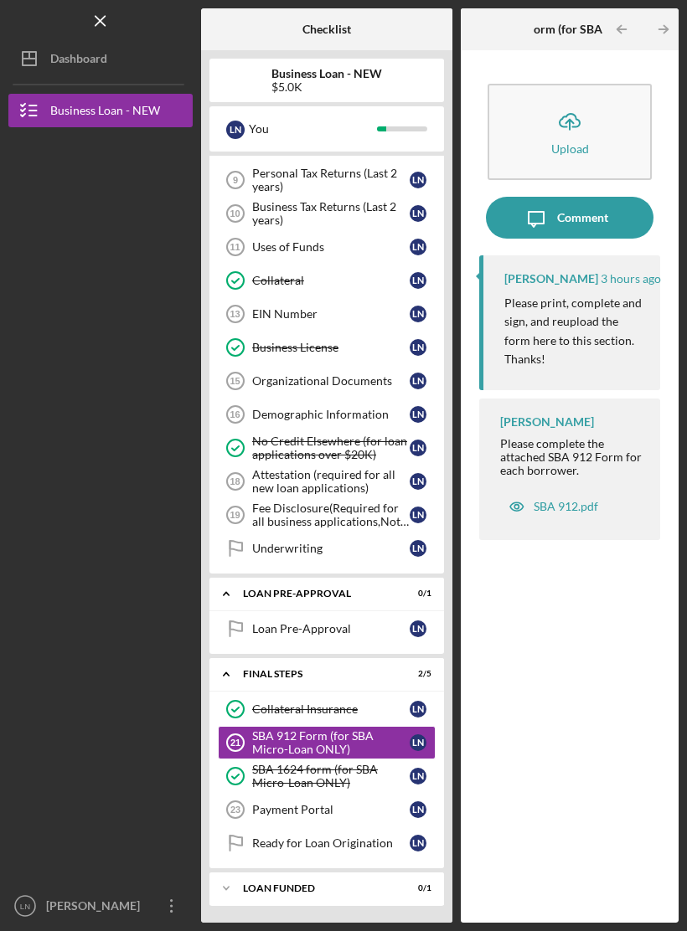
click at [382, 807] on div "Payment Portal" at bounding box center [330, 809] width 157 height 13
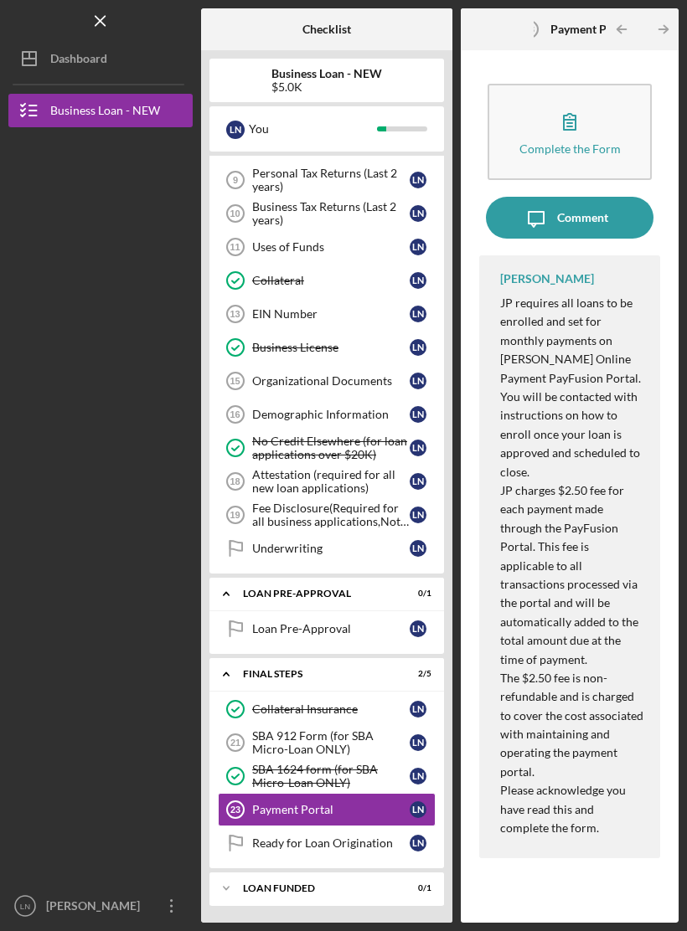
click at [388, 838] on div "Ready for Loan Origination" at bounding box center [330, 843] width 157 height 13
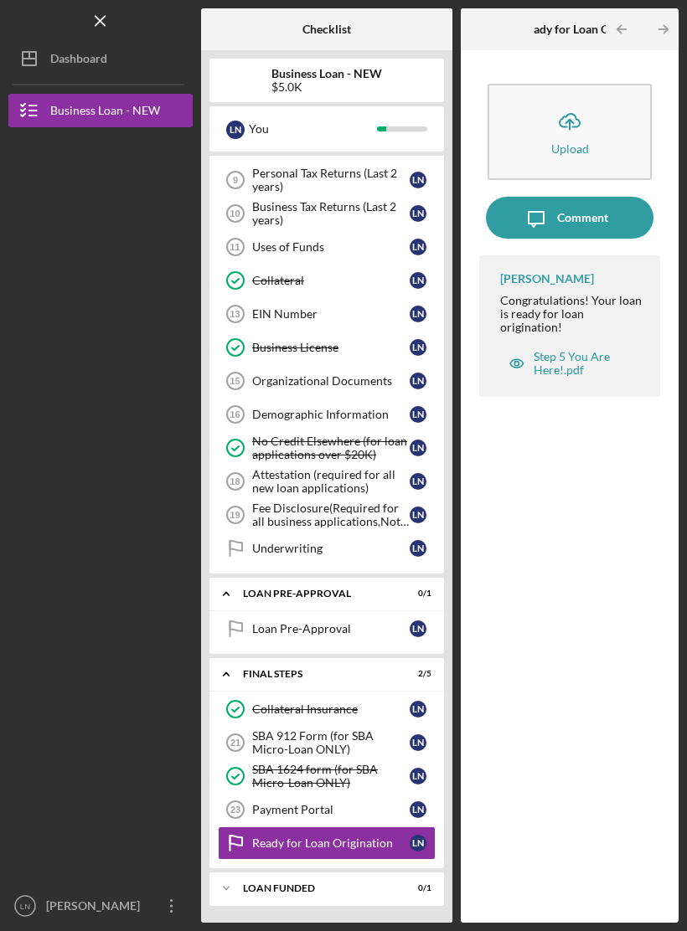
click at [389, 884] on div "LOAN FUNDED" at bounding box center [316, 889] width 147 height 10
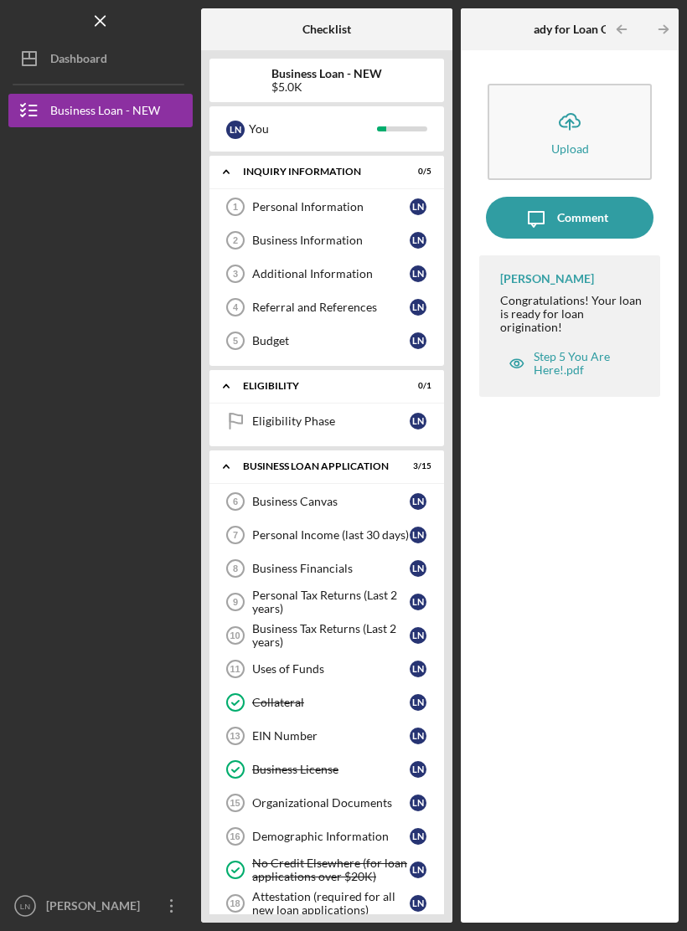
click at [279, 178] on div "Icon/Expander INQUIRY INFORMATION 0 / 5" at bounding box center [326, 172] width 235 height 34
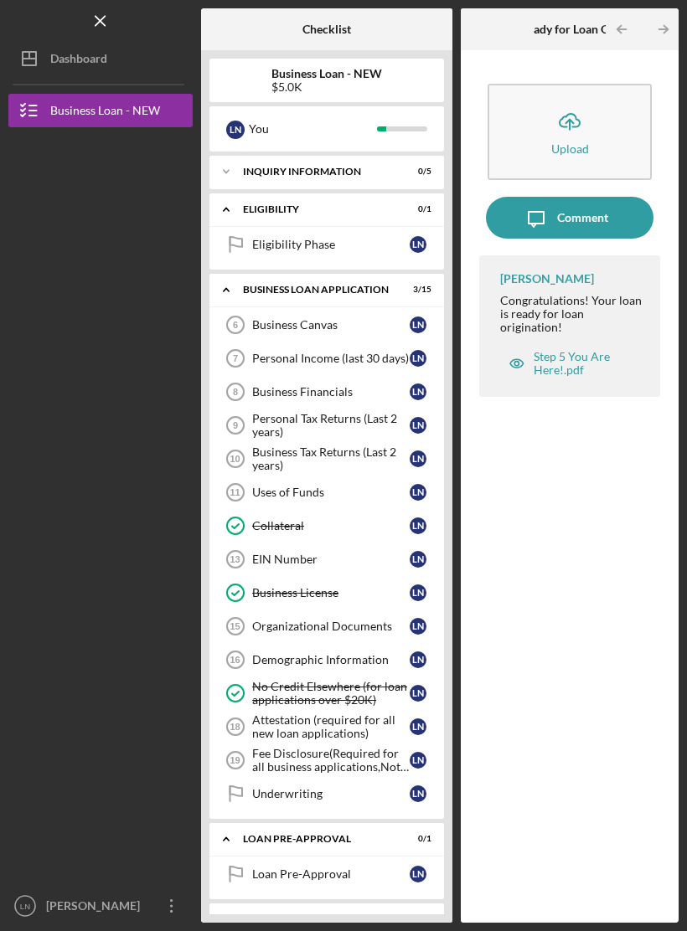
click at [241, 216] on icon "Icon/Expander" at bounding box center [226, 210] width 34 height 34
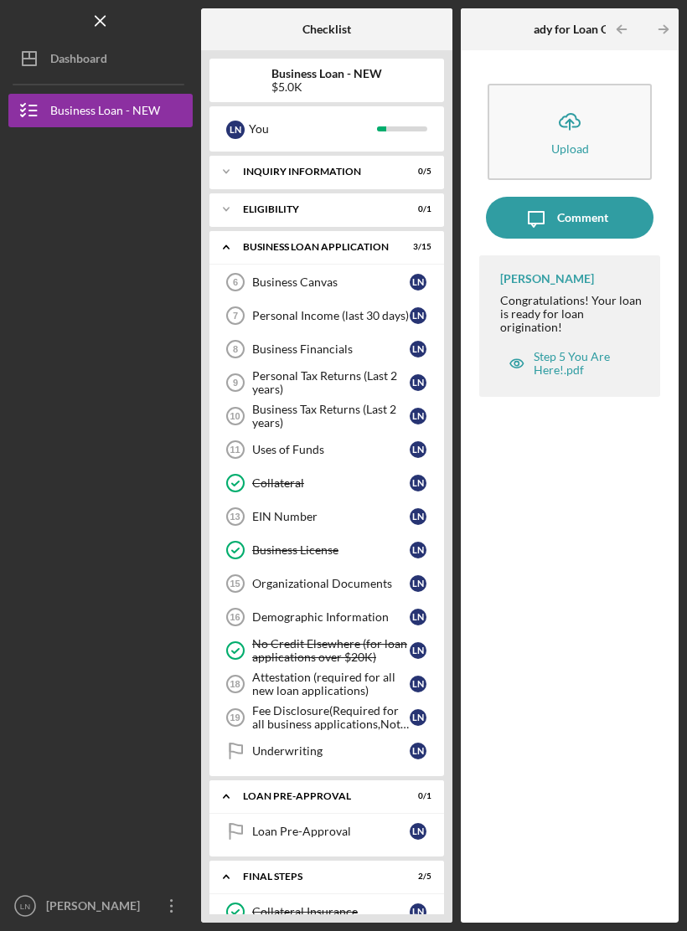
click at [241, 239] on icon "Icon/Expander" at bounding box center [226, 247] width 34 height 34
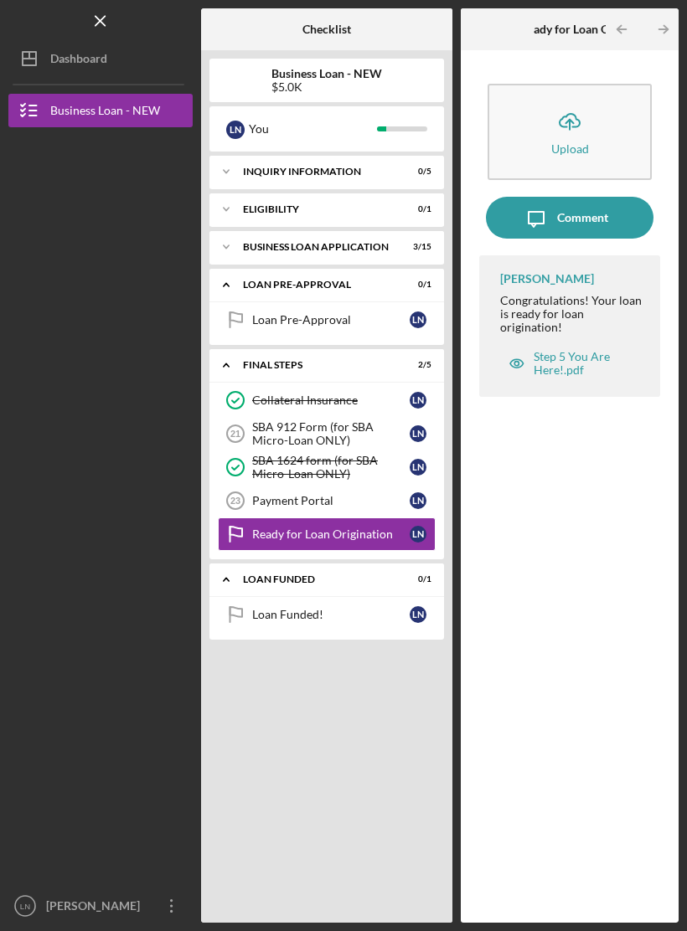
click at [77, 59] on div "Dashboard" at bounding box center [78, 61] width 57 height 38
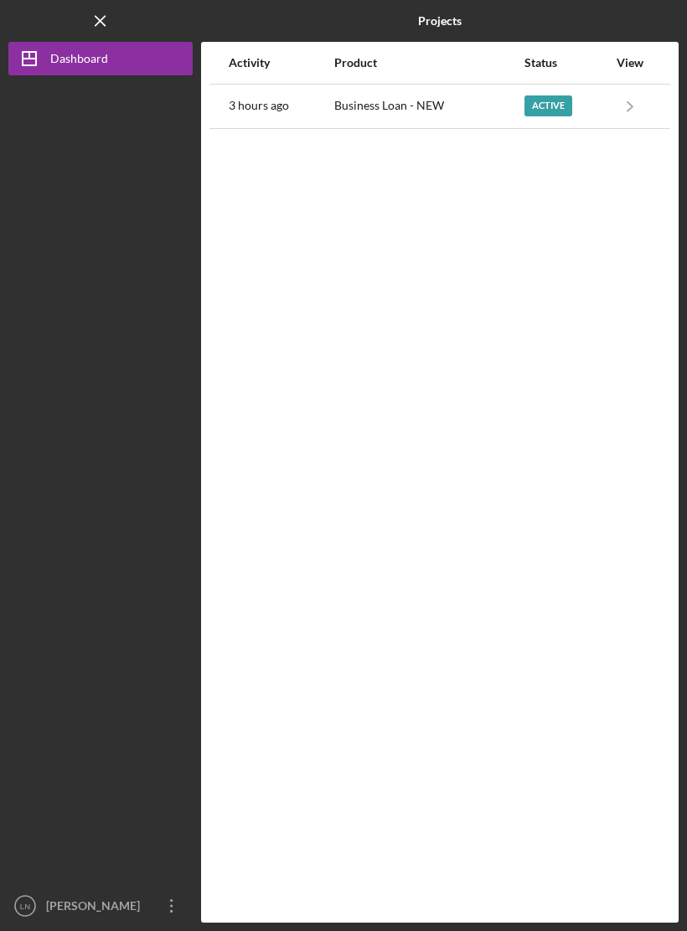
click at [645, 64] on div "View" at bounding box center [630, 62] width 42 height 13
click at [636, 59] on div "View" at bounding box center [630, 62] width 42 height 13
click at [625, 116] on icon "Icon/Navigate" at bounding box center [630, 106] width 38 height 38
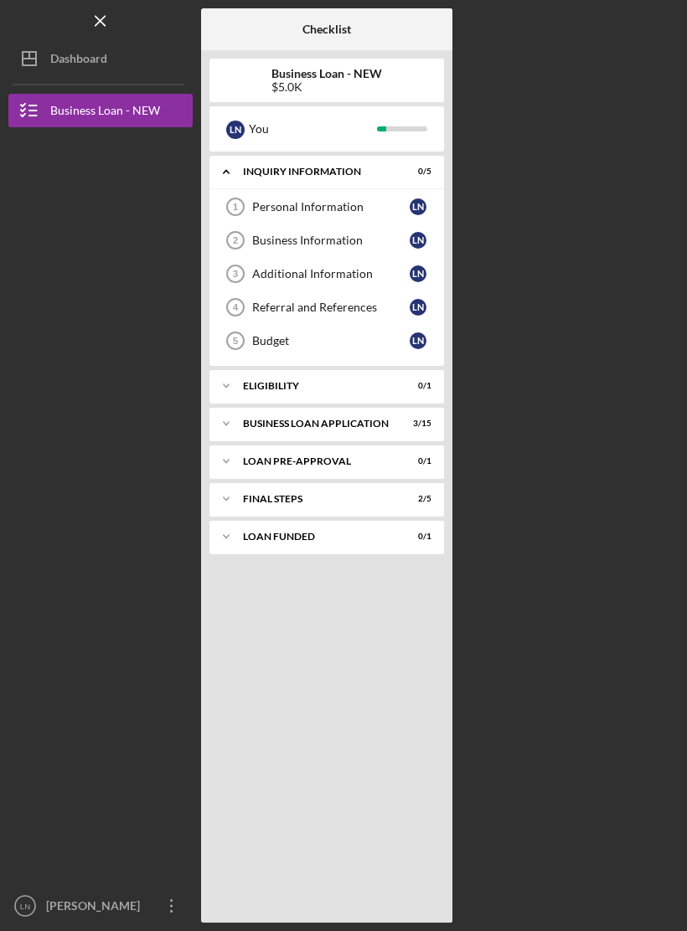
click at [38, 69] on icon "Icon/Dashboard" at bounding box center [29, 59] width 42 height 42
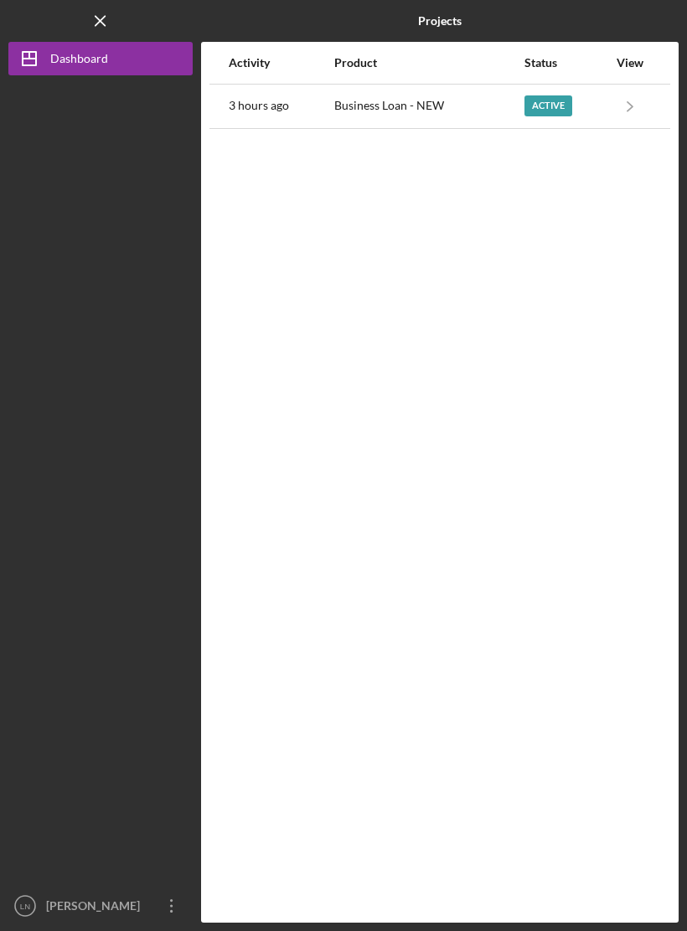
click at [426, 103] on div "Business Loan - NEW" at bounding box center [428, 106] width 188 height 42
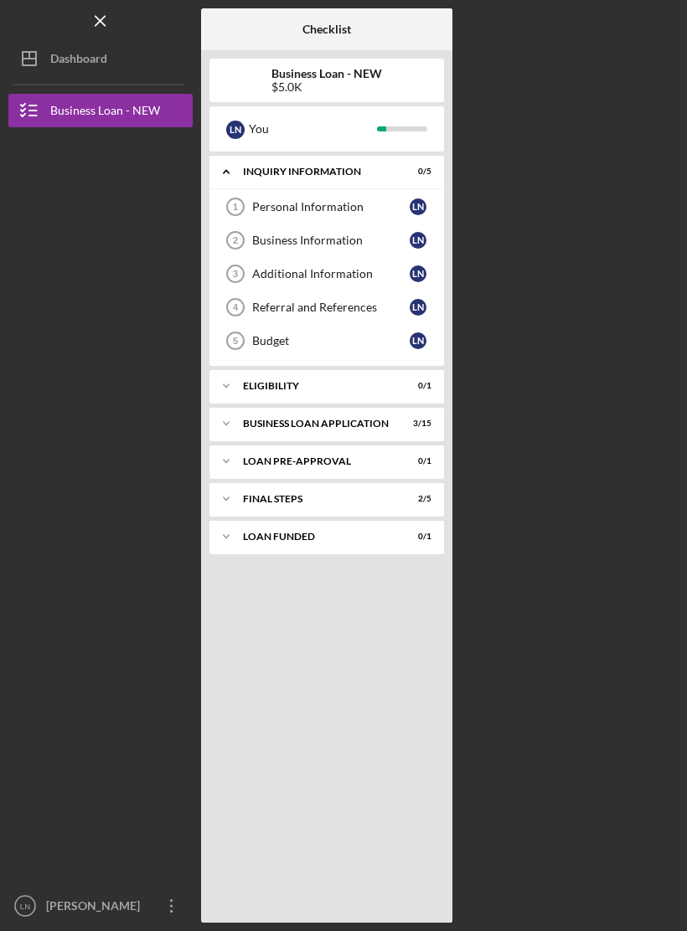
click at [82, 75] on div "Dashboard" at bounding box center [78, 61] width 57 height 38
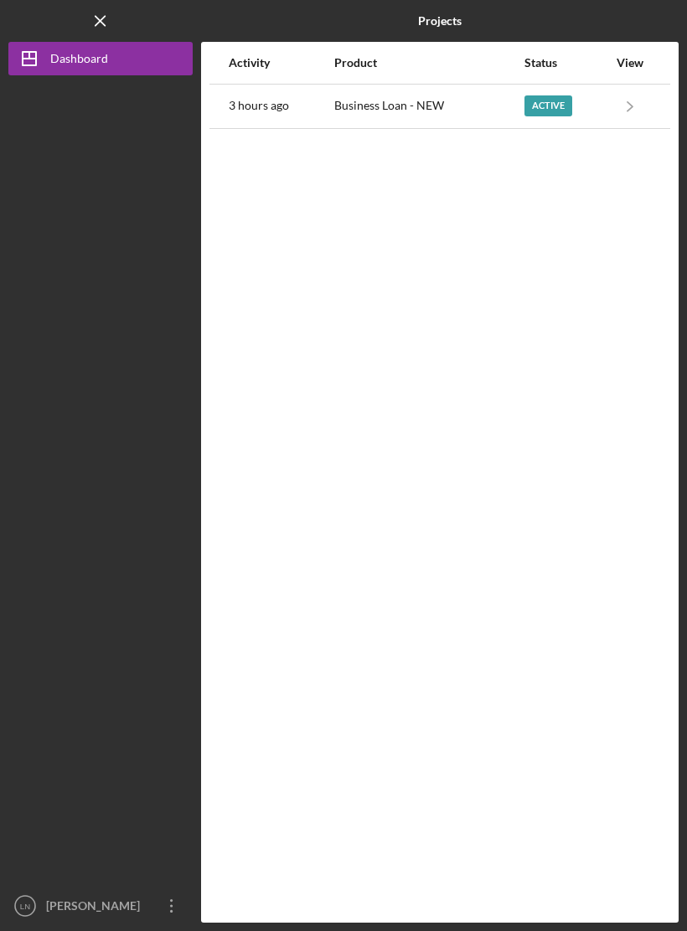
click at [554, 97] on div "Active" at bounding box center [548, 105] width 48 height 21
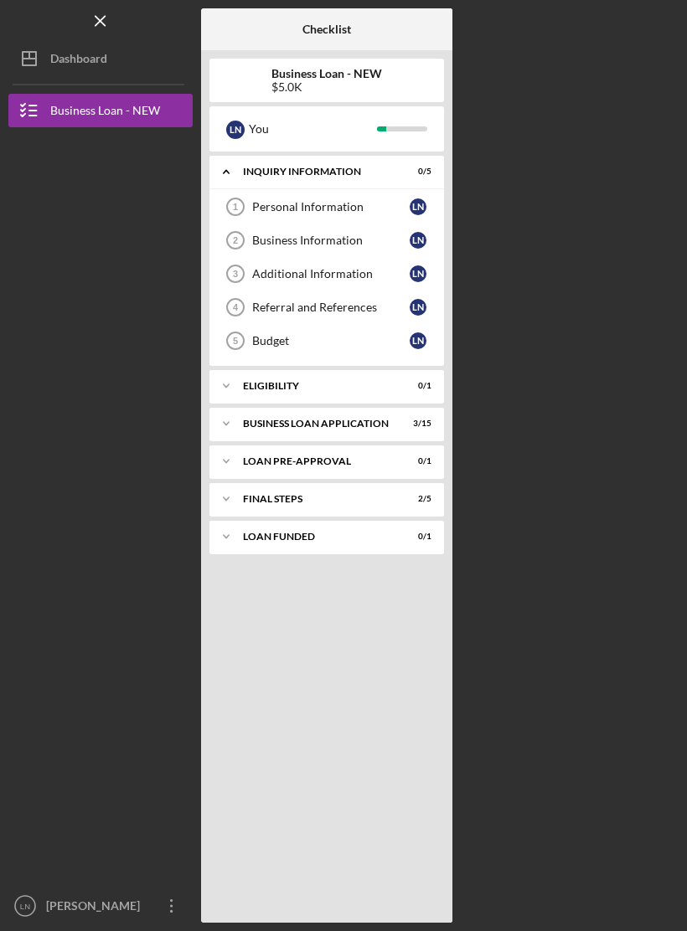
click at [72, 60] on div "Dashboard" at bounding box center [78, 61] width 57 height 38
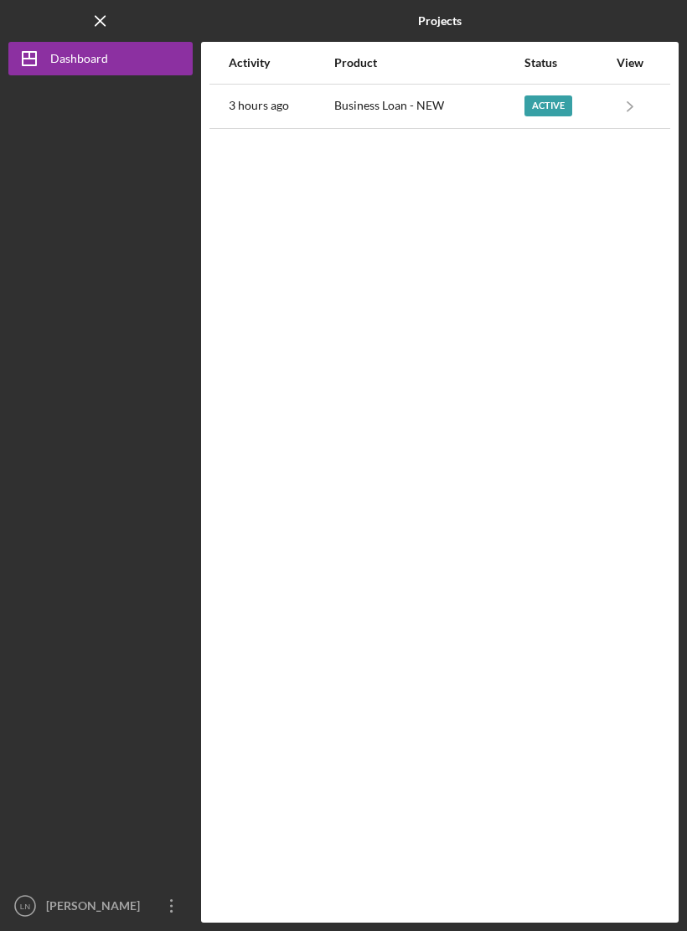
click at [637, 113] on icon "Icon/Navigate" at bounding box center [630, 106] width 38 height 38
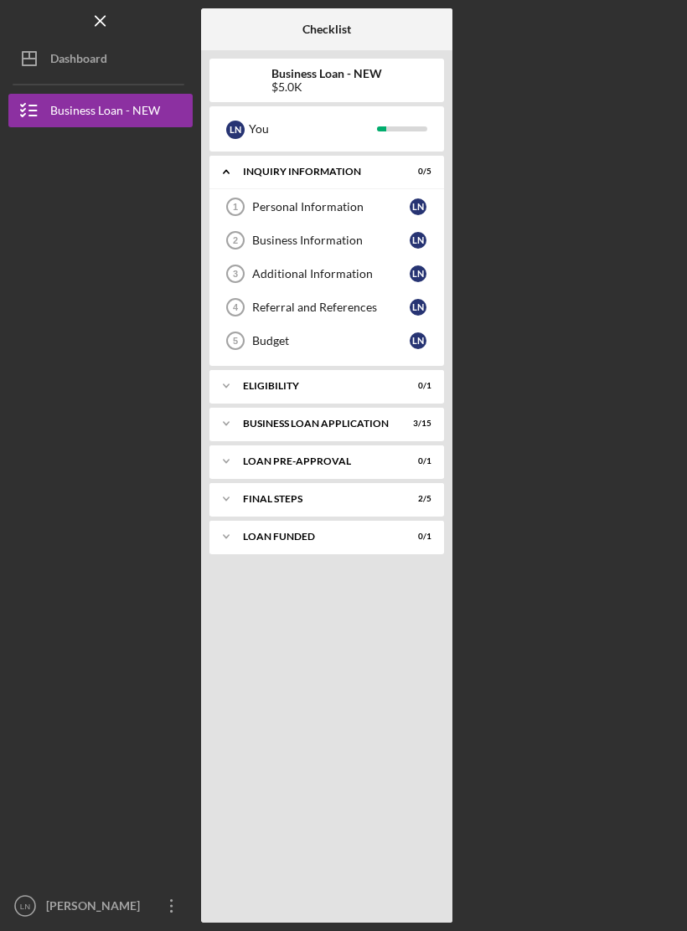
click at [67, 61] on div "Dashboard" at bounding box center [78, 61] width 57 height 38
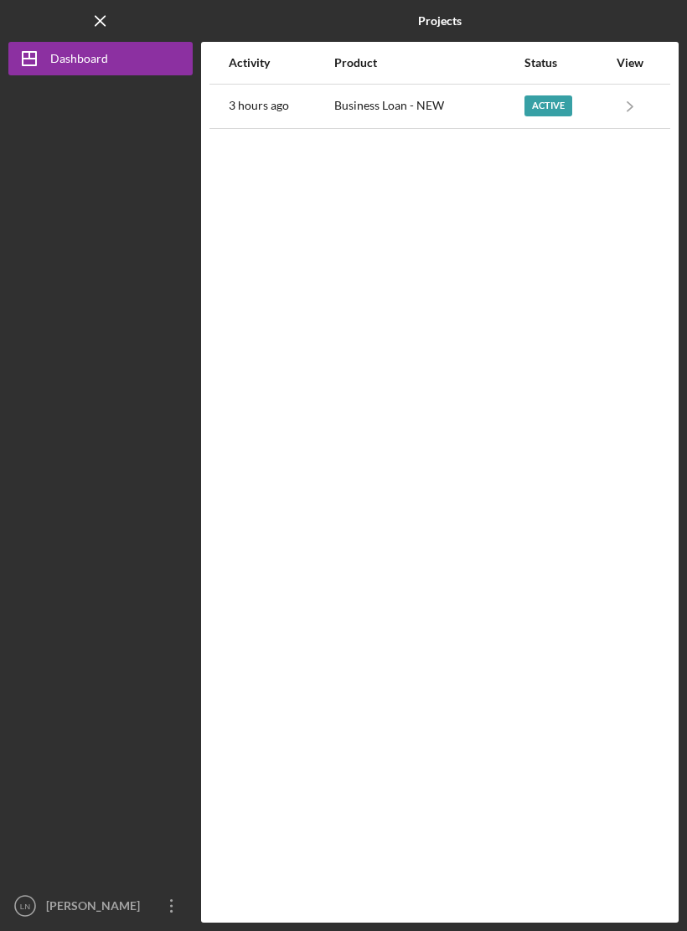
click at [643, 62] on div "View" at bounding box center [630, 62] width 42 height 13
click at [633, 59] on div "View" at bounding box center [630, 62] width 42 height 13
click at [632, 105] on polyline "button" at bounding box center [629, 105] width 5 height 9
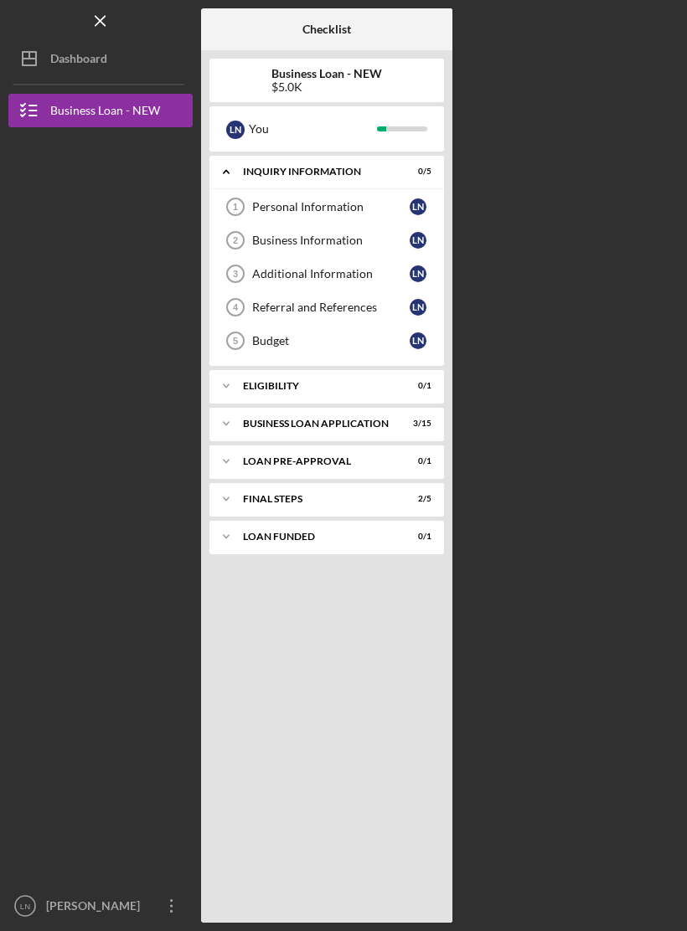
click at [57, 61] on div "Dashboard" at bounding box center [78, 61] width 57 height 38
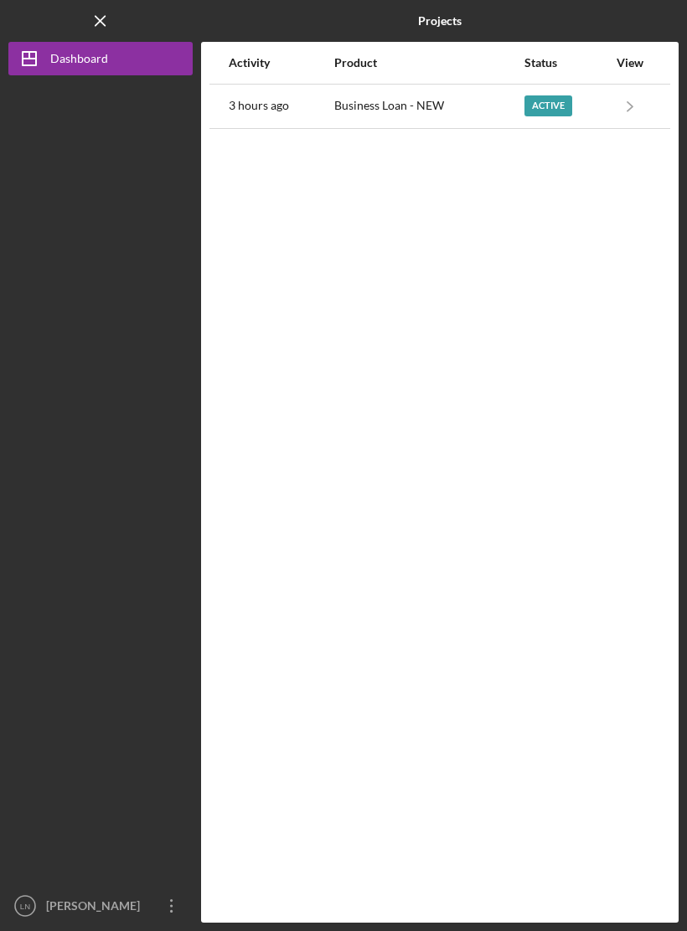
click at [250, 69] on div "Activity" at bounding box center [281, 62] width 104 height 13
click at [621, 107] on icon "Icon/Navigate" at bounding box center [630, 106] width 38 height 38
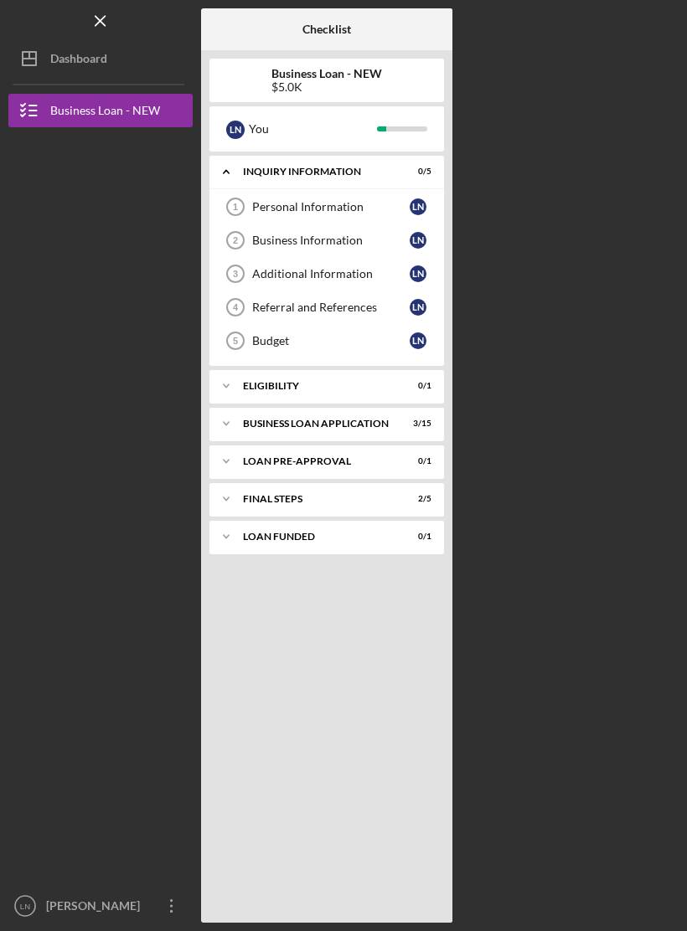
click at [38, 53] on icon "Icon/Dashboard" at bounding box center [29, 59] width 42 height 42
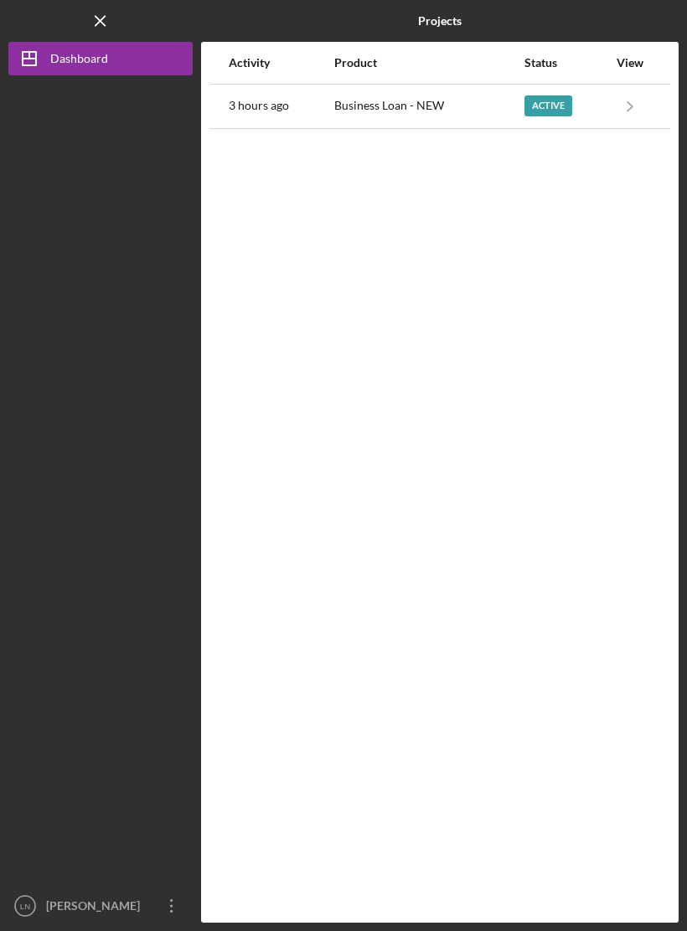
click at [258, 106] on time "3 hours ago" at bounding box center [259, 105] width 60 height 13
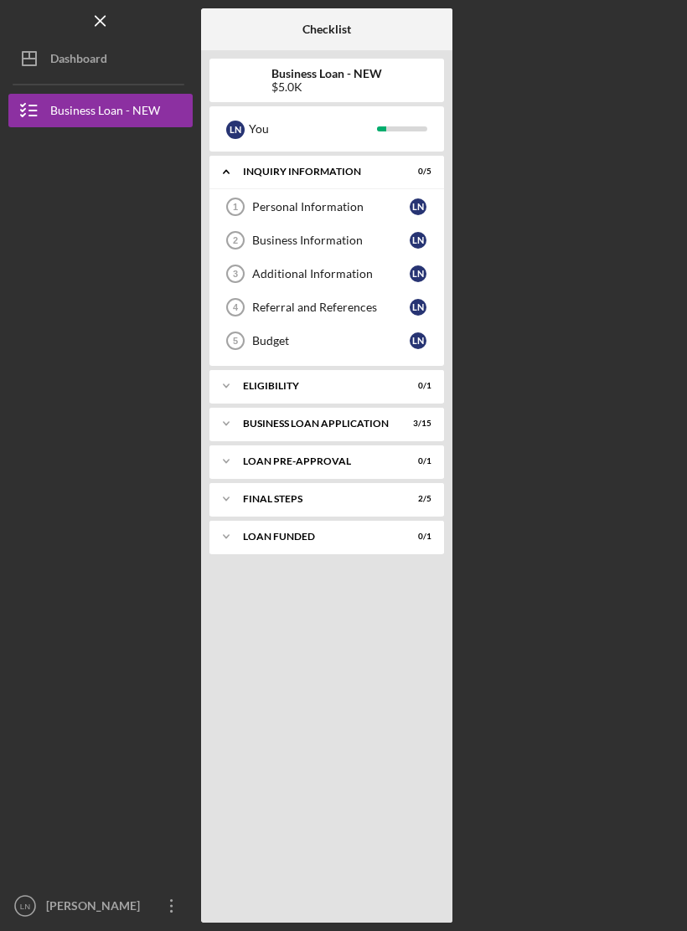
click at [410, 210] on div "L N" at bounding box center [418, 206] width 17 height 17
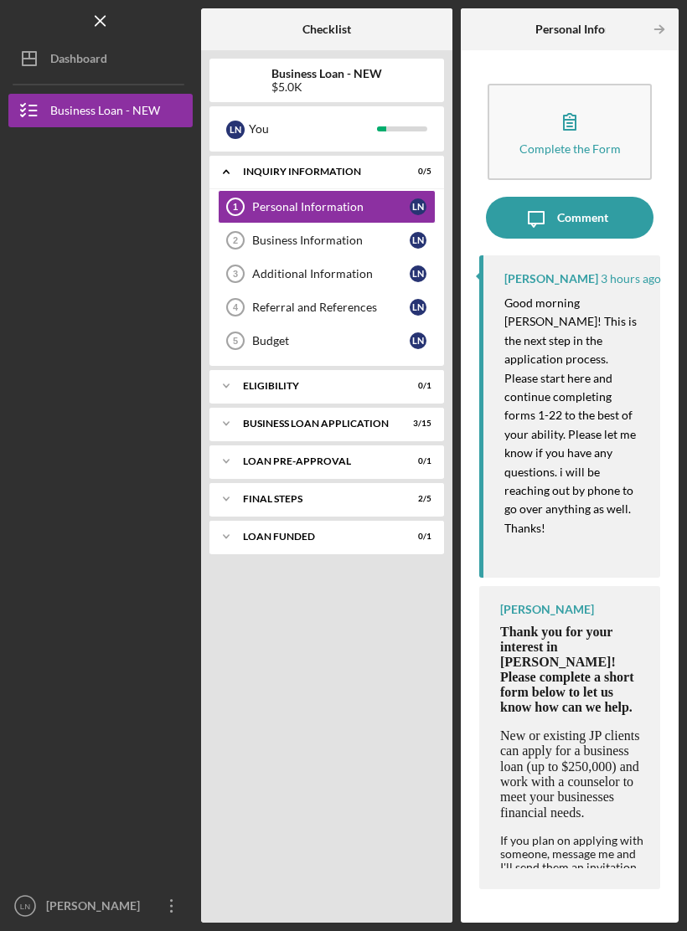
click at [162, 907] on icon "Icon/Overflow" at bounding box center [172, 906] width 42 height 42
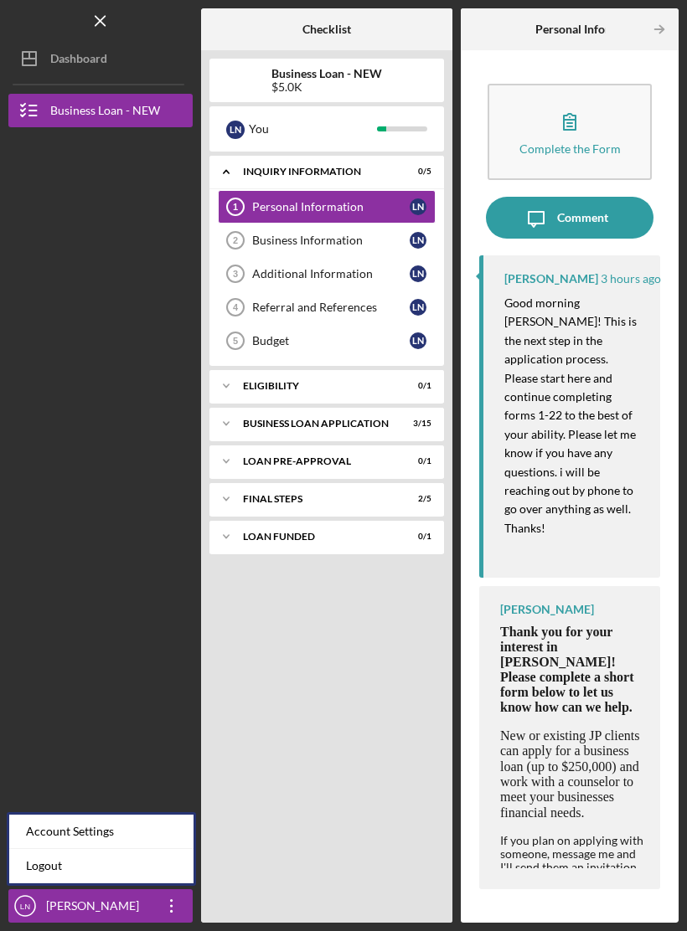
click at [156, 834] on div "Account Settings" at bounding box center [101, 832] width 184 height 34
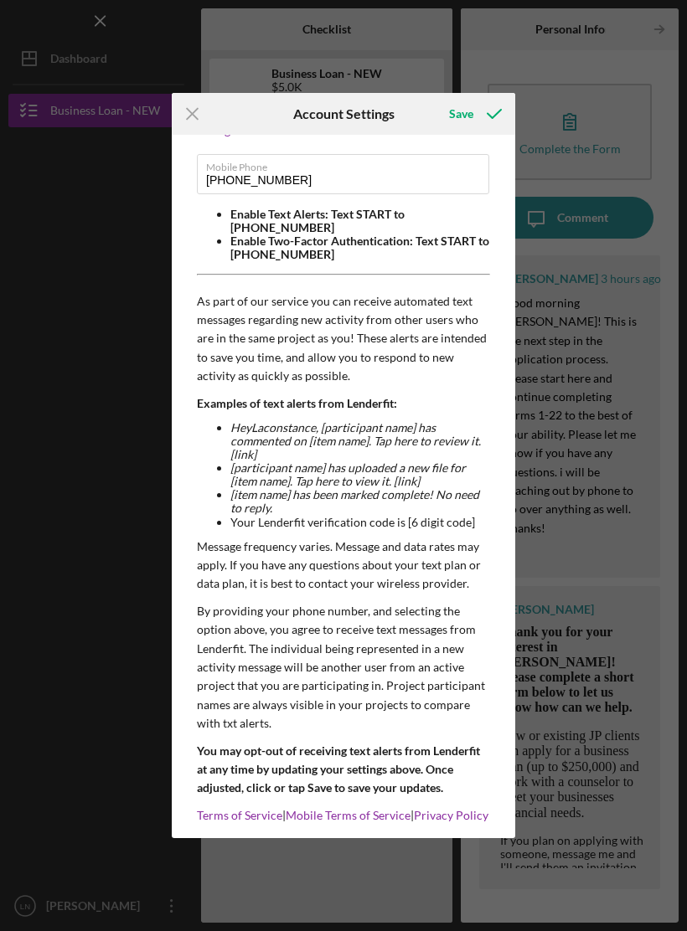
scroll to position [77, 0]
click at [455, 116] on div "Save" at bounding box center [461, 114] width 24 height 34
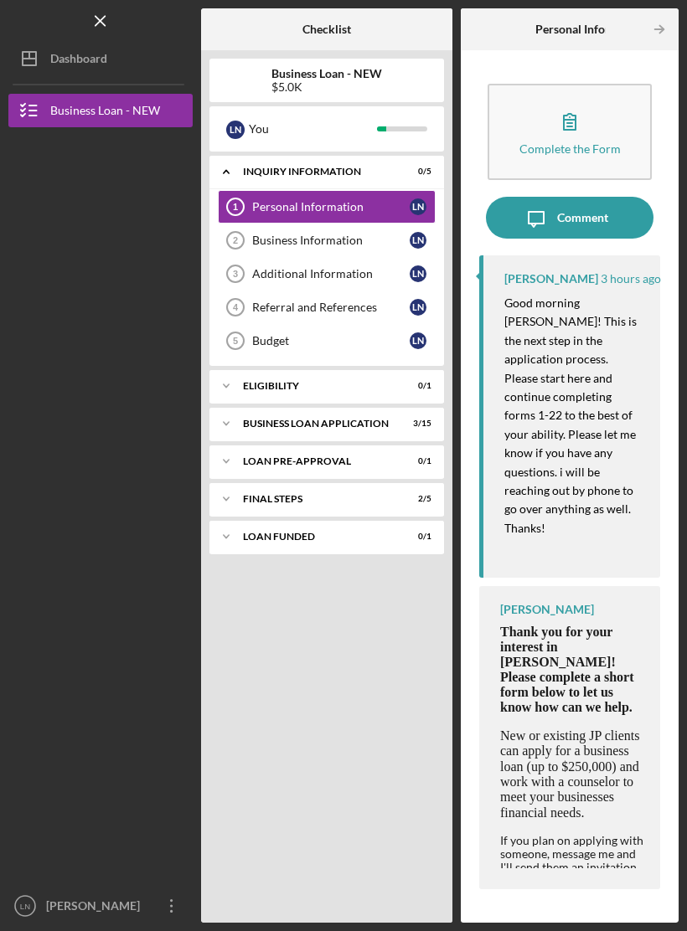
click at [27, 900] on icon "LN" at bounding box center [25, 906] width 34 height 42
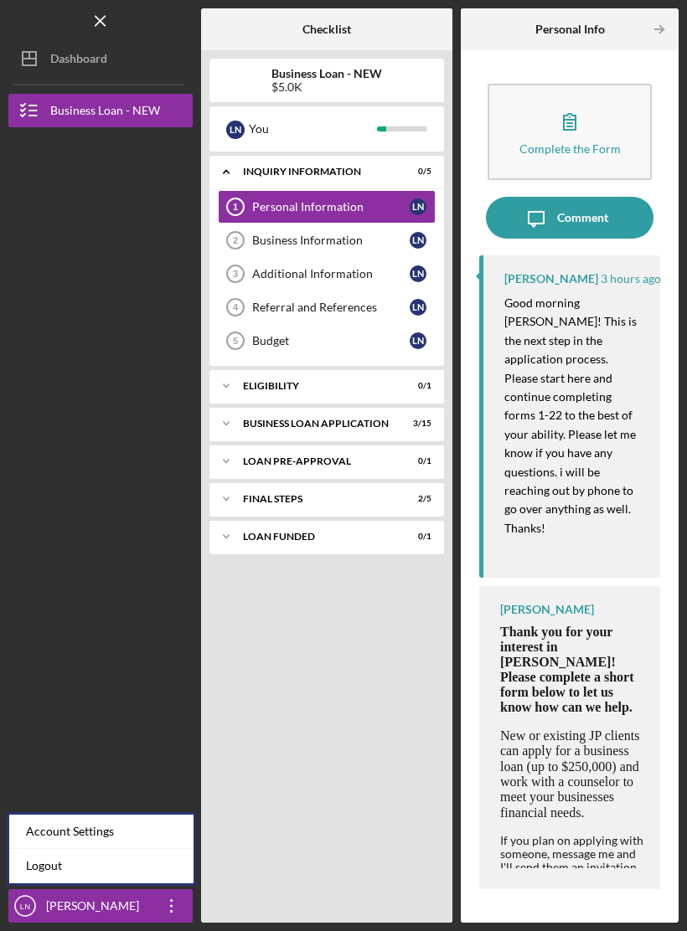
click at [153, 825] on div "Account Settings" at bounding box center [101, 832] width 184 height 34
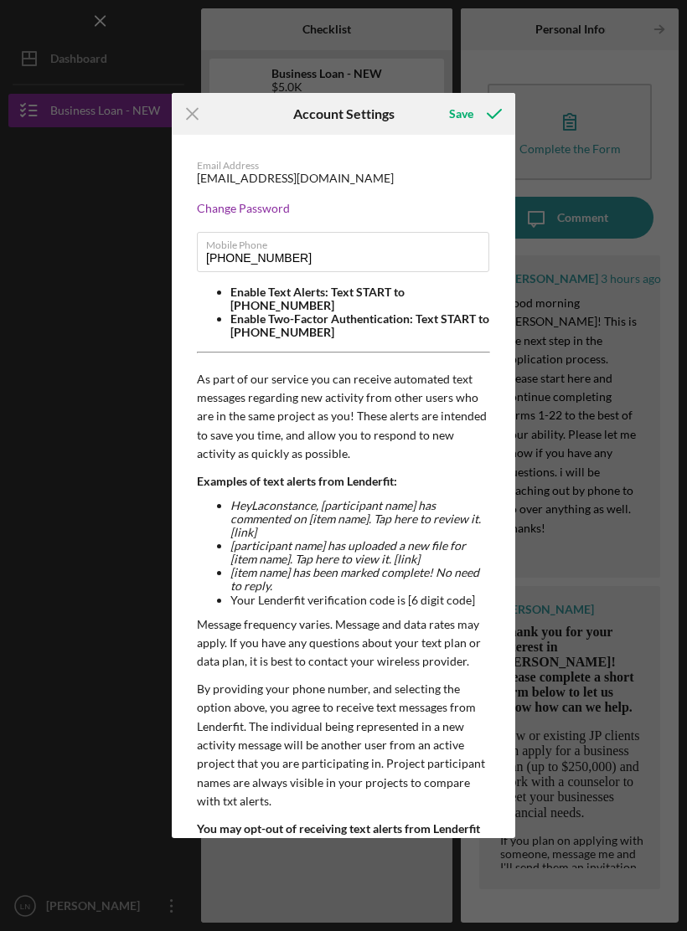
click at [458, 104] on div "Save" at bounding box center [461, 114] width 24 height 34
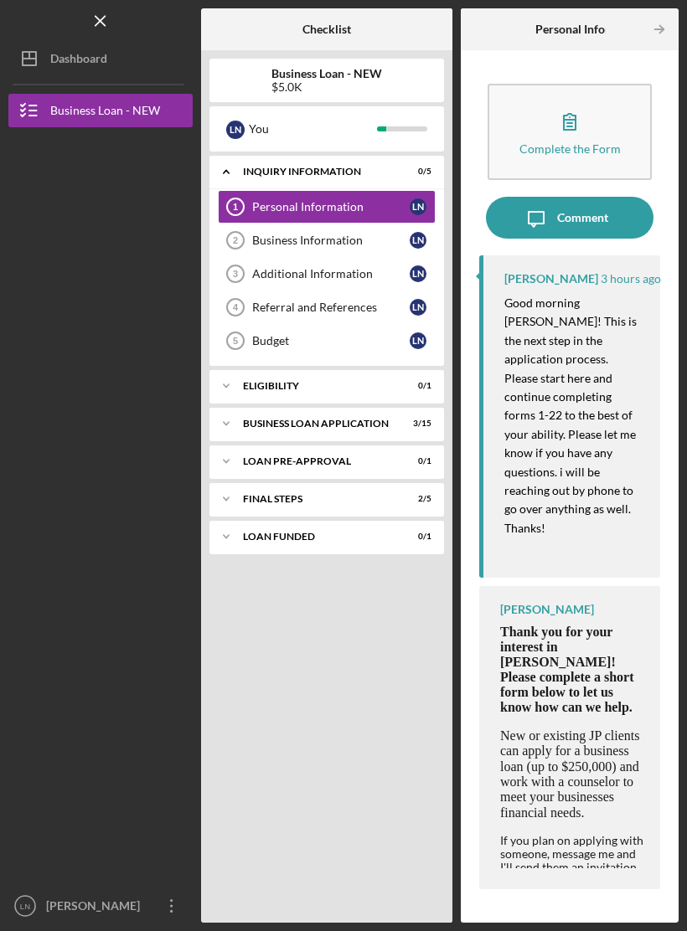
click at [606, 729] on span "New or existing JP clients can apply for a business loan (up to $250,000) and w…" at bounding box center [570, 774] width 140 height 91
click at [530, 603] on div "[PERSON_NAME]" at bounding box center [547, 609] width 94 height 13
click at [603, 279] on time "3 hours ago" at bounding box center [631, 278] width 60 height 13
click at [606, 219] on div "Comment" at bounding box center [582, 218] width 51 height 42
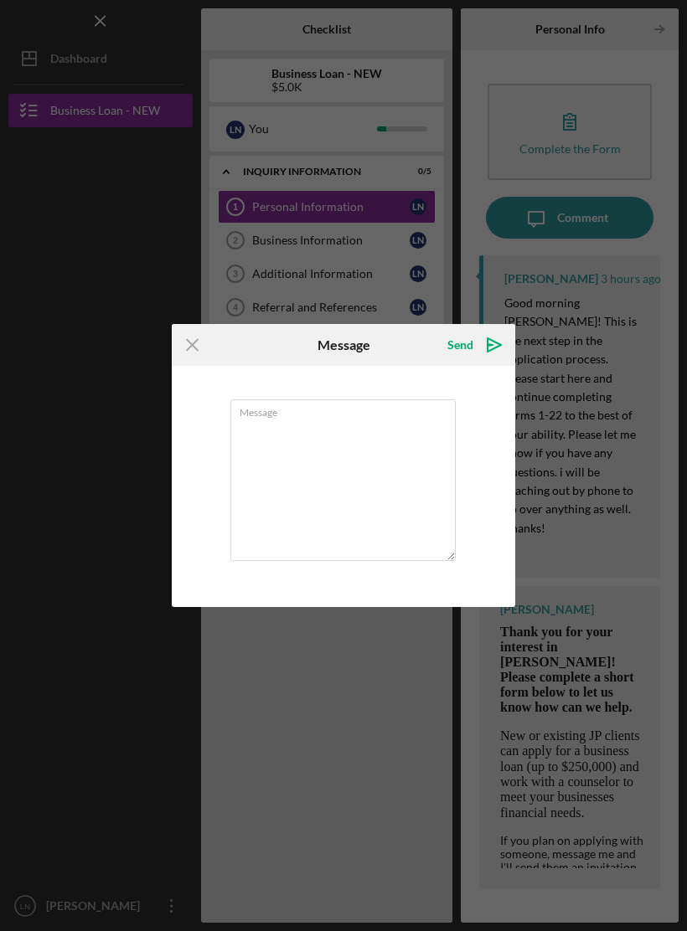
click at [395, 451] on textarea "Message" at bounding box center [342, 481] width 225 height 162
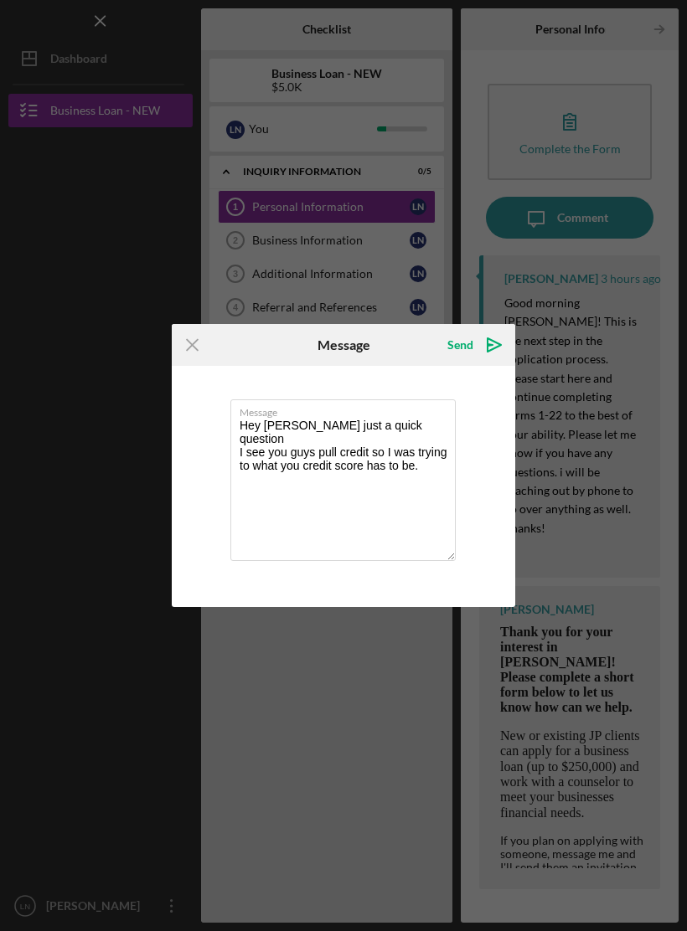
click at [272, 417] on label "Message" at bounding box center [348, 409] width 216 height 18
click at [272, 417] on textarea "Hey Noah just a quick question I see you guys pull credit so I was trying to wh…" at bounding box center [342, 481] width 225 height 162
click at [263, 422] on textarea "Hey Noah just a quick question I see you guys pull credit so I was trying to wh…" at bounding box center [342, 481] width 225 height 162
click at [262, 415] on label "Message" at bounding box center [348, 409] width 216 height 18
click at [262, 415] on textarea "Hey I hope your day is going good Noah just a quick question I see you guys pul…" at bounding box center [342, 481] width 225 height 162
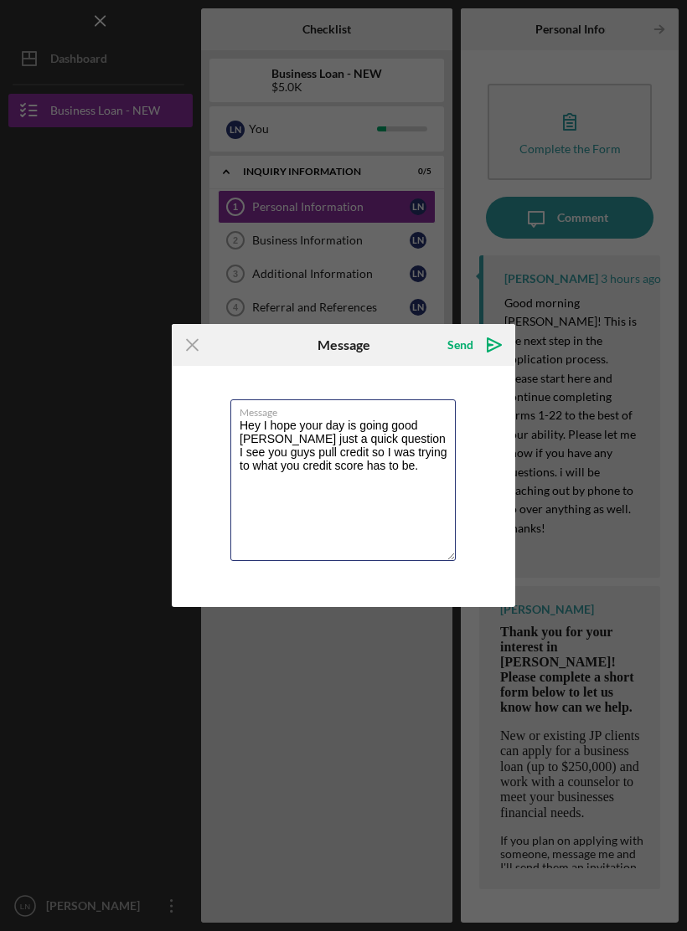
click at [265, 424] on textarea "Hey I hope your day is going good Noah just a quick question I see you guys pul…" at bounding box center [342, 481] width 225 height 162
click at [266, 438] on textarea "Hey Noah I hope your day is going good Noah just a quick question I see you guy…" at bounding box center [342, 481] width 225 height 162
click at [382, 430] on textarea "Hey Noah I hope your day is going good just a quick question I see you guys pul…" at bounding box center [342, 481] width 225 height 162
click at [349, 430] on textarea "Hey Noah I hope your day is going good just a quick question I see you guys pul…" at bounding box center [342, 481] width 225 height 162
click at [350, 434] on textarea "Hey Noah I hope your day is going good just a quick question I see you guys pul…" at bounding box center [342, 481] width 225 height 162
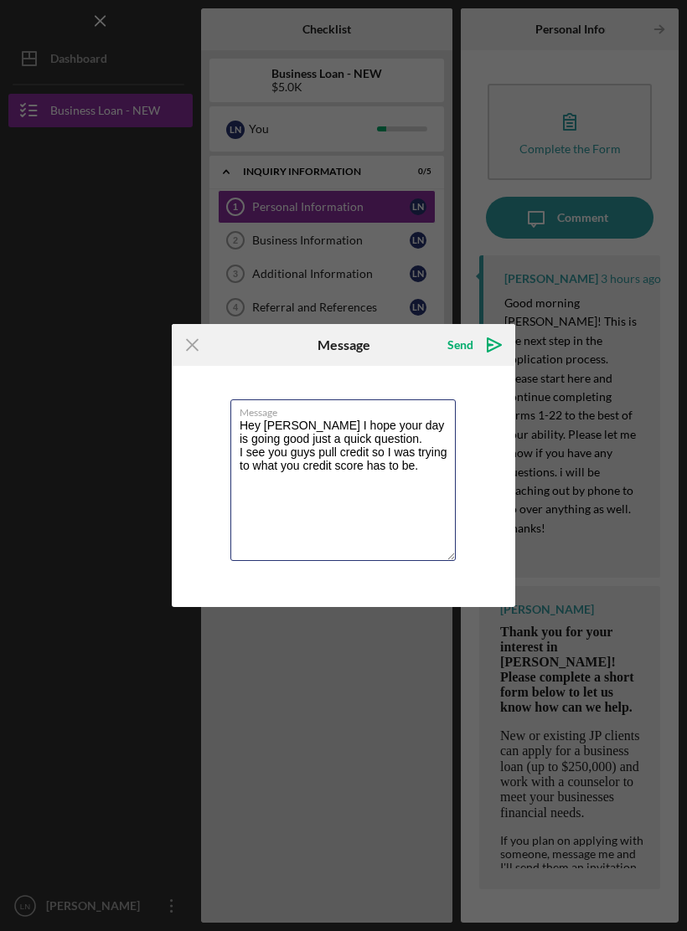
click at [425, 470] on textarea "Hey Noah I hope your day is going good just a quick question. I see you guys pu…" at bounding box center [342, 481] width 225 height 162
type textarea "Hey Noah I hope your day is going good just a quick question. I see you guys pu…"
click at [494, 342] on polygon "submit" at bounding box center [493, 344] width 13 height 13
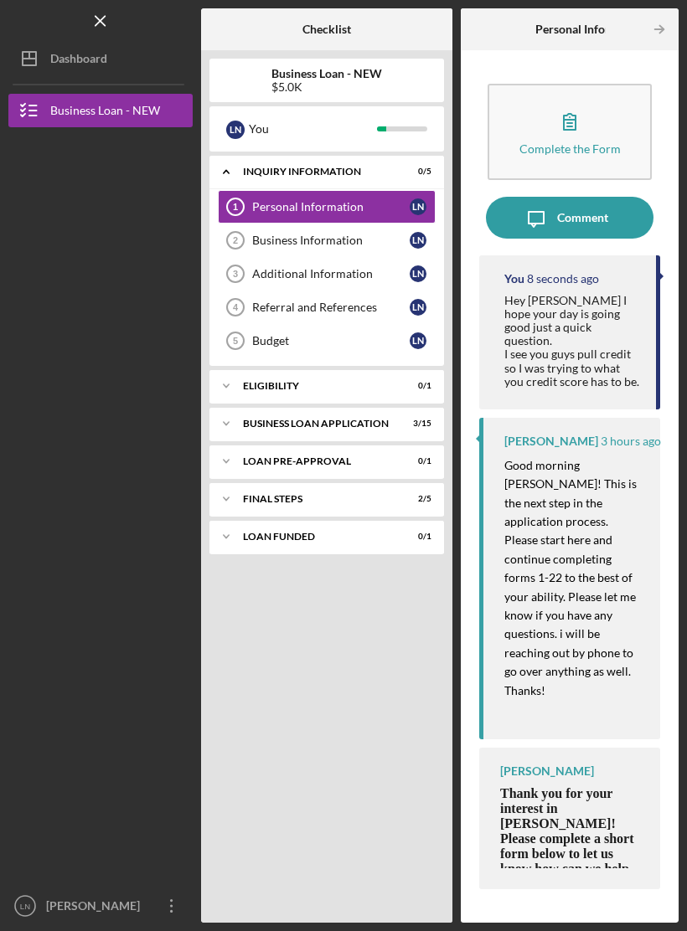
click at [289, 89] on div "$5.0K" at bounding box center [326, 86] width 111 height 13
click at [241, 127] on div "L N" at bounding box center [235, 130] width 18 height 18
click at [260, 167] on div "INQUIRY INFORMATION" at bounding box center [316, 172] width 147 height 10
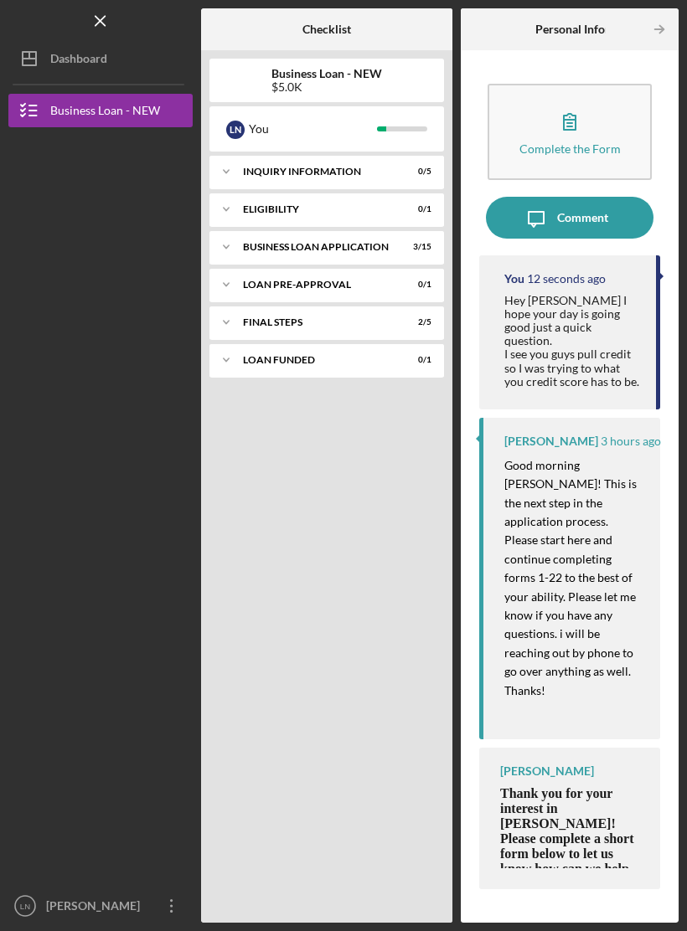
click at [261, 197] on div "Icon/Expander ELIGIBILITY 0 / 1" at bounding box center [326, 210] width 235 height 34
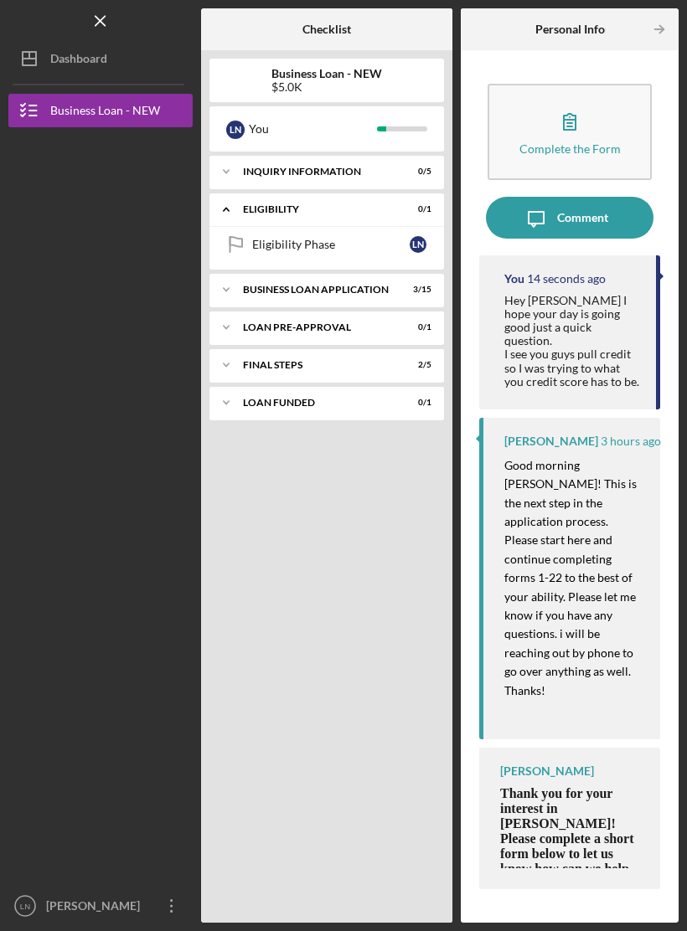
click at [258, 163] on div "Icon/Expander INQUIRY INFORMATION 0 / 5" at bounding box center [326, 172] width 235 height 34
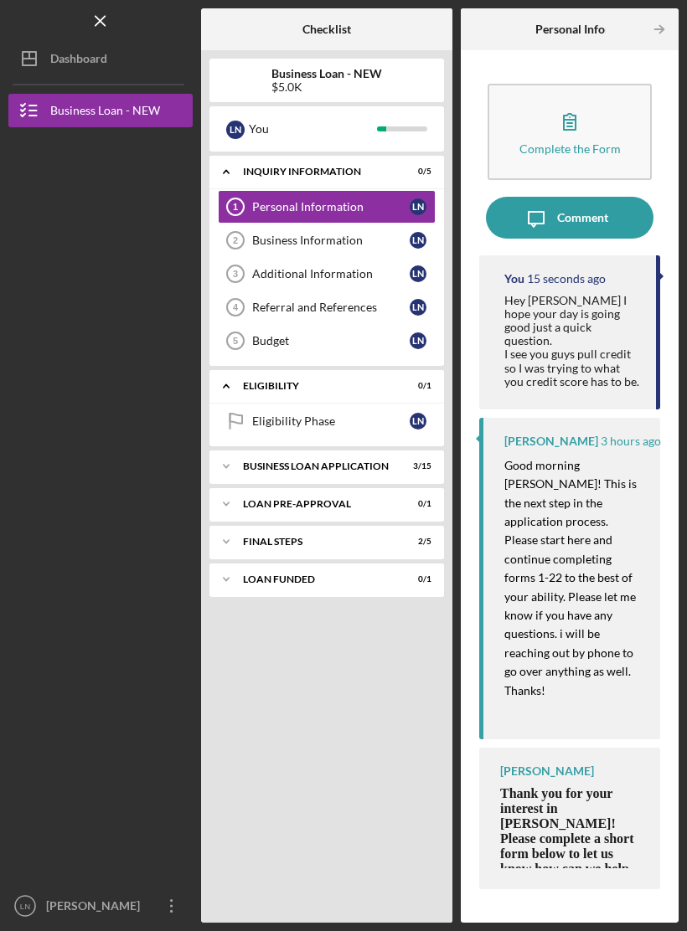
click at [256, 227] on link "Business Information 2 Business Information L N" at bounding box center [327, 241] width 218 height 34
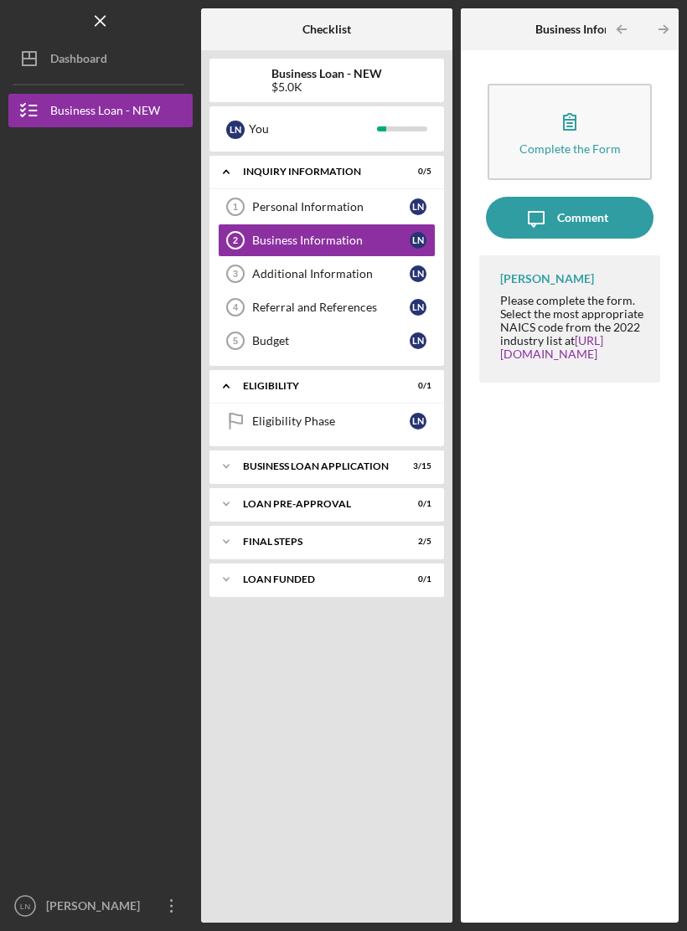
click at [603, 359] on link "[URL][DOMAIN_NAME]" at bounding box center [551, 347] width 103 height 28
click at [408, 208] on div "Personal Information" at bounding box center [330, 206] width 157 height 13
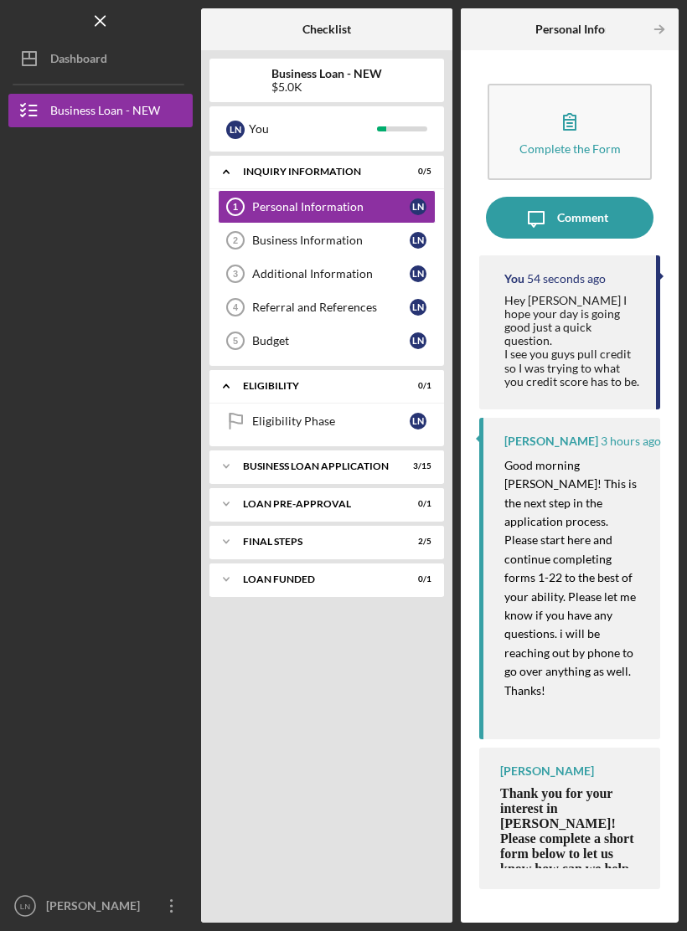
click at [401, 245] on div "Business Information" at bounding box center [330, 240] width 157 height 13
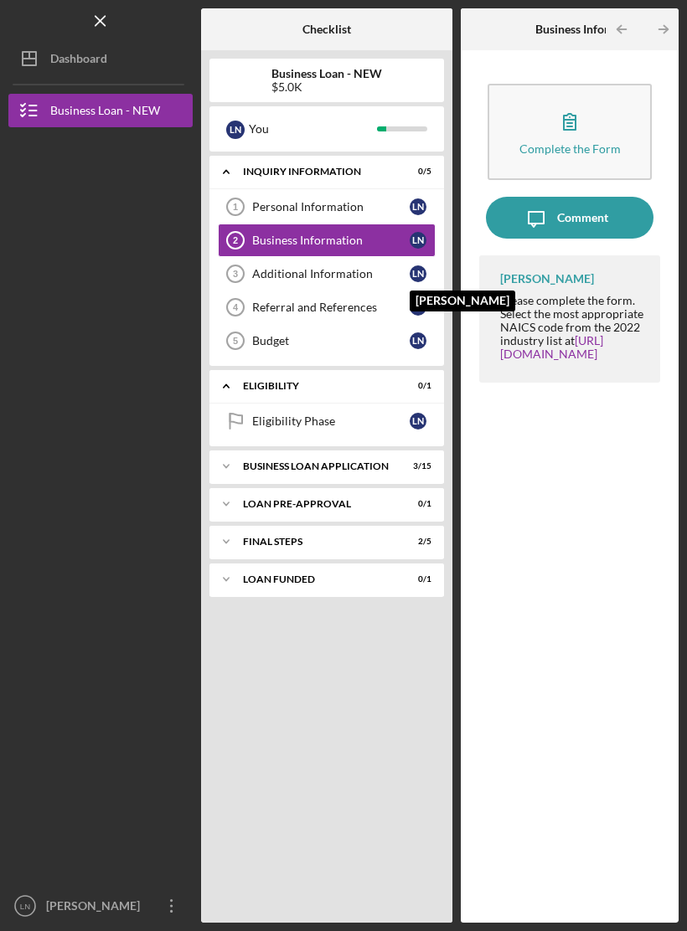
click at [420, 273] on div "L N" at bounding box center [418, 274] width 17 height 17
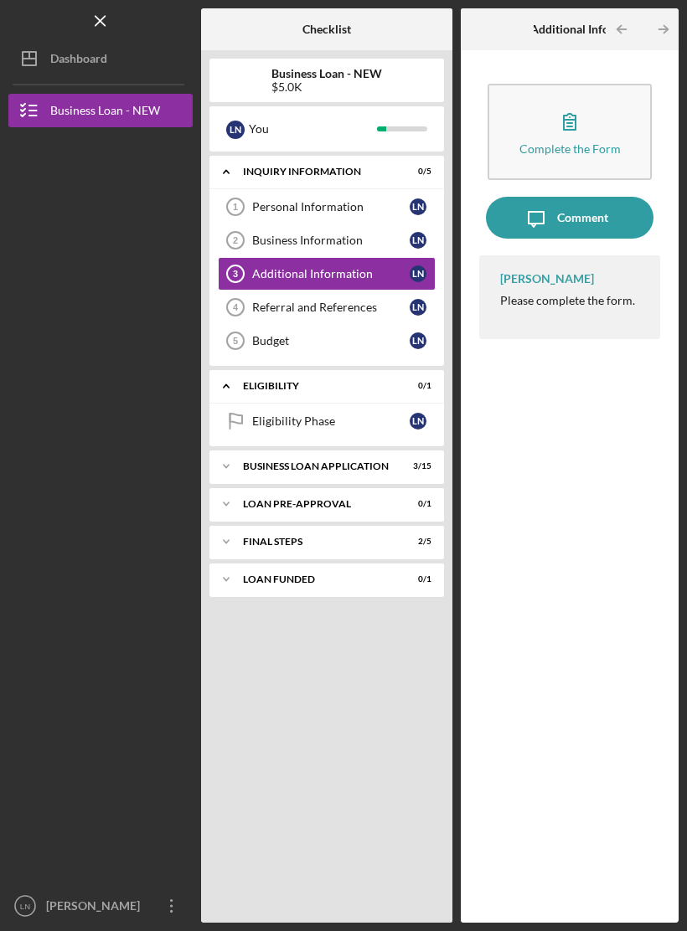
click at [389, 297] on link "Referral and References 4 Referral and References L N" at bounding box center [327, 308] width 218 height 34
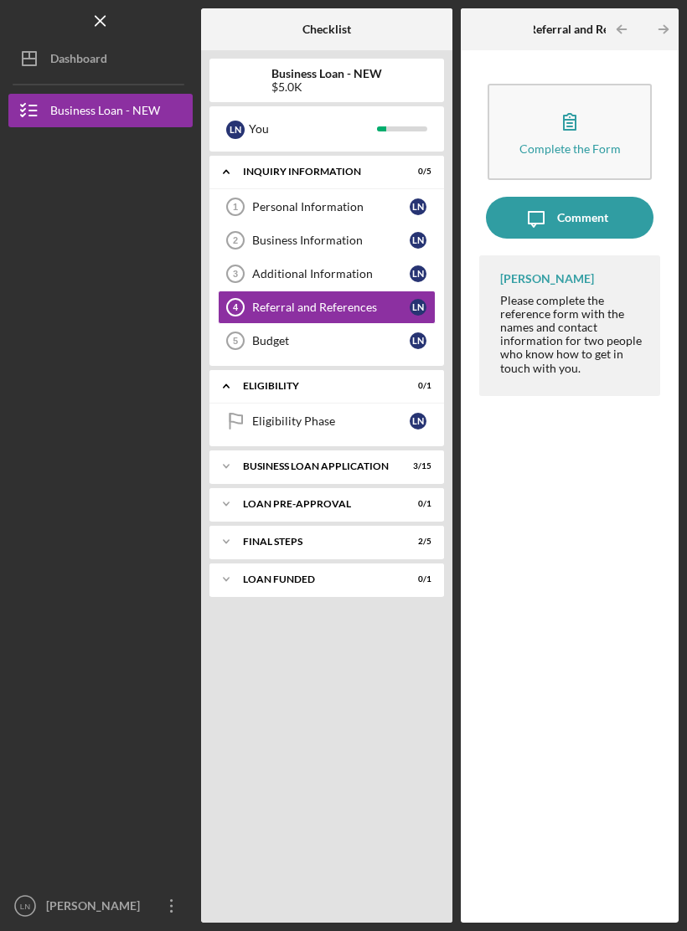
click at [405, 345] on div "Budget" at bounding box center [330, 340] width 157 height 13
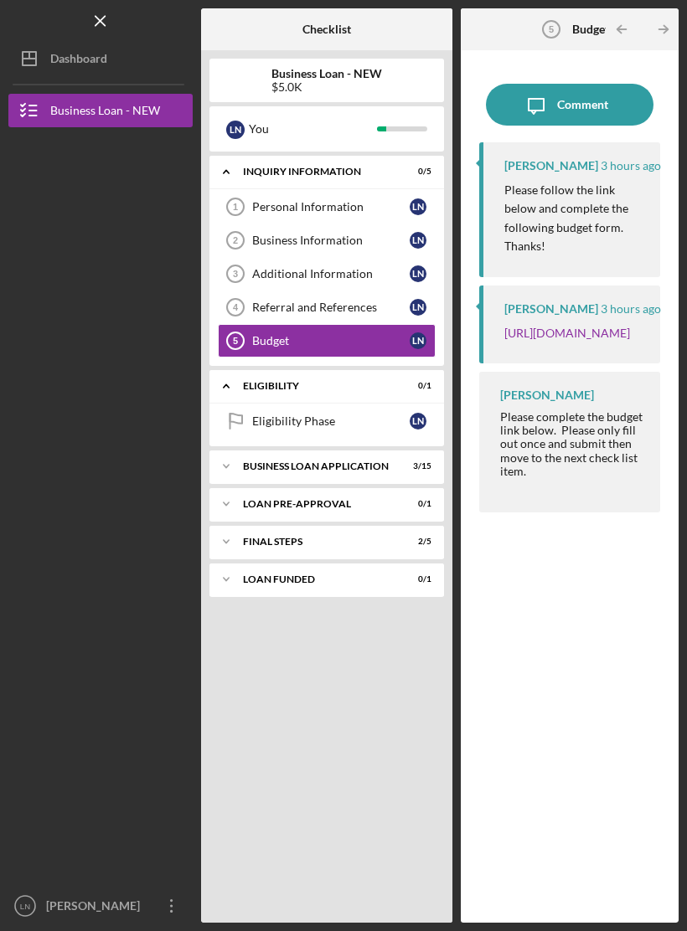
click at [61, 50] on div "Dashboard" at bounding box center [78, 61] width 57 height 38
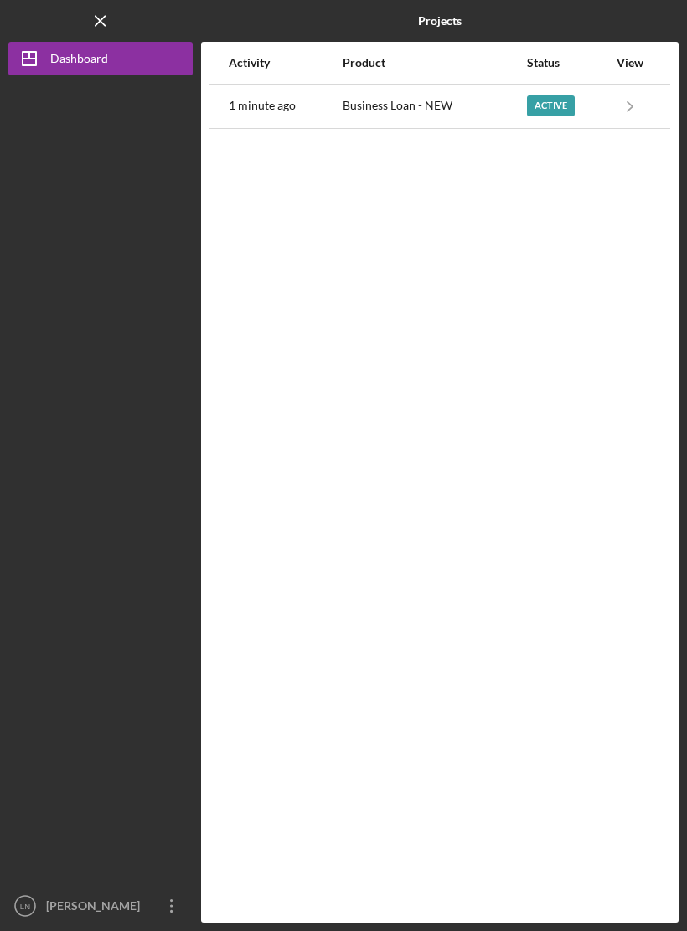
click at [624, 102] on icon "Icon/Navigate" at bounding box center [630, 106] width 38 height 38
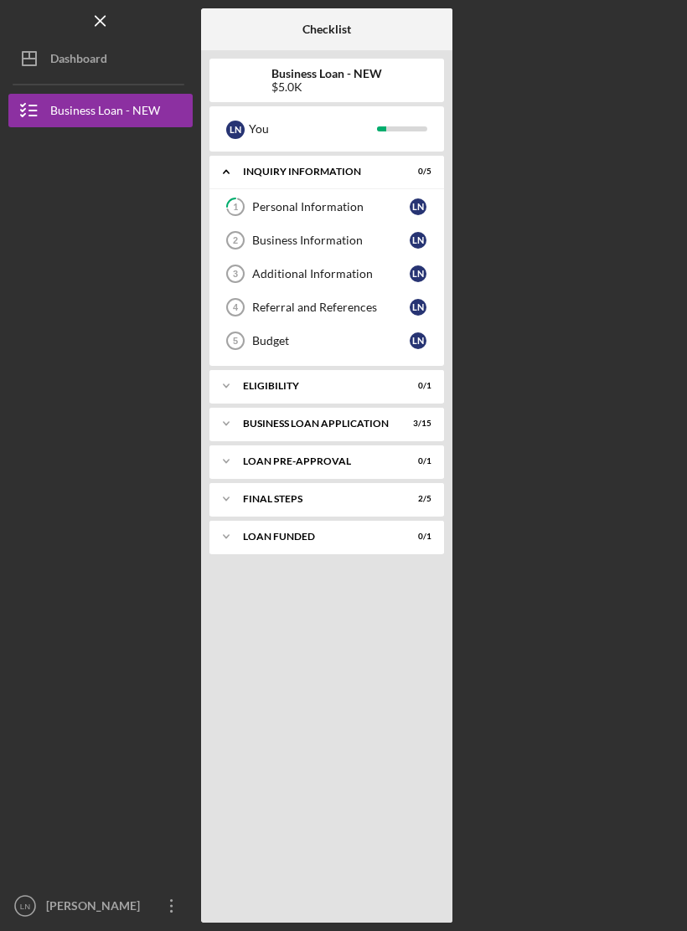
click at [400, 179] on div "Icon/Expander INQUIRY INFORMATION 0 / 5" at bounding box center [326, 172] width 235 height 34
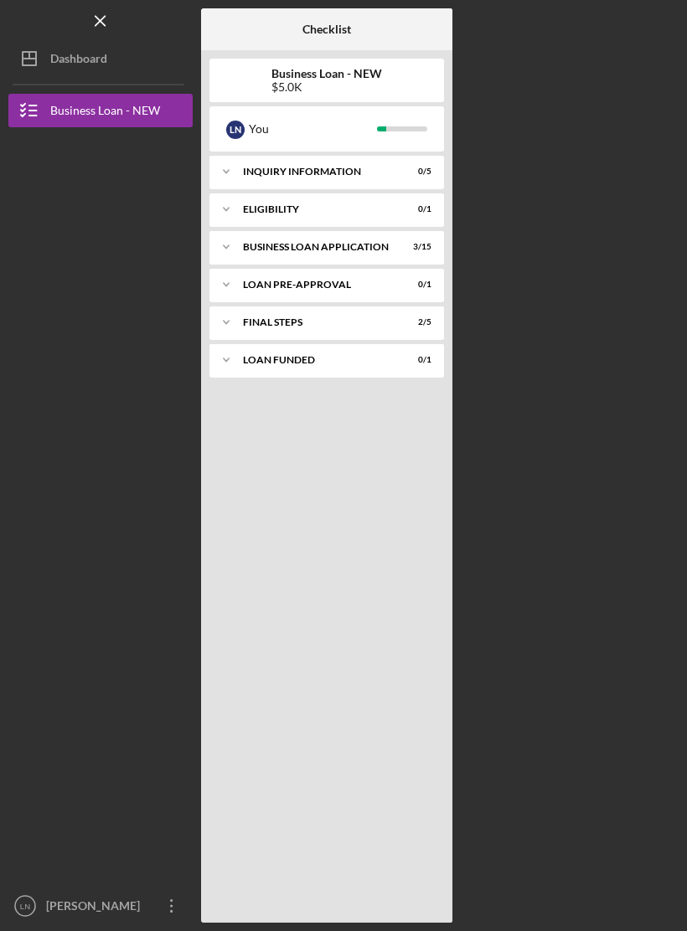
click at [389, 245] on div "BUSINESS LOAN APPLICATION" at bounding box center [316, 247] width 147 height 10
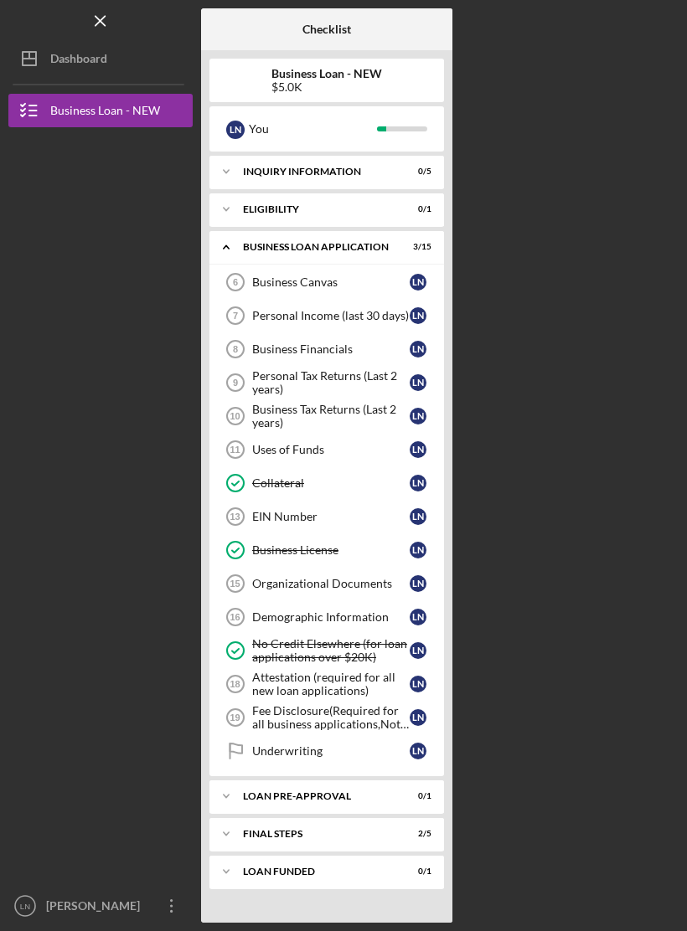
click at [368, 644] on div "No Credit Elsewhere (for loan applications over $20K)" at bounding box center [330, 650] width 157 height 27
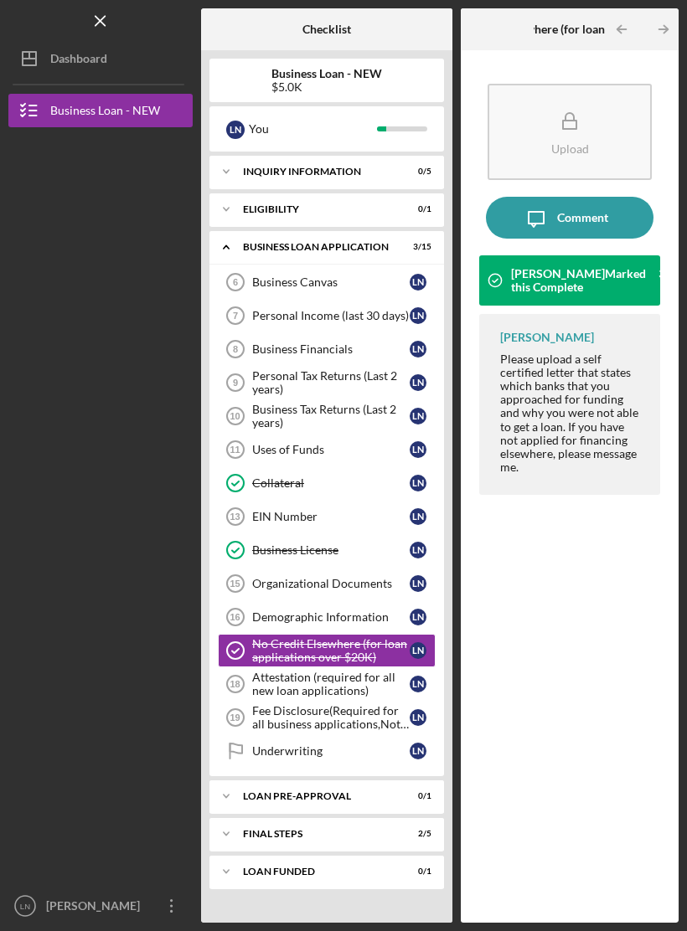
click at [412, 761] on link "Underwriting Underwriting L N" at bounding box center [327, 752] width 218 height 34
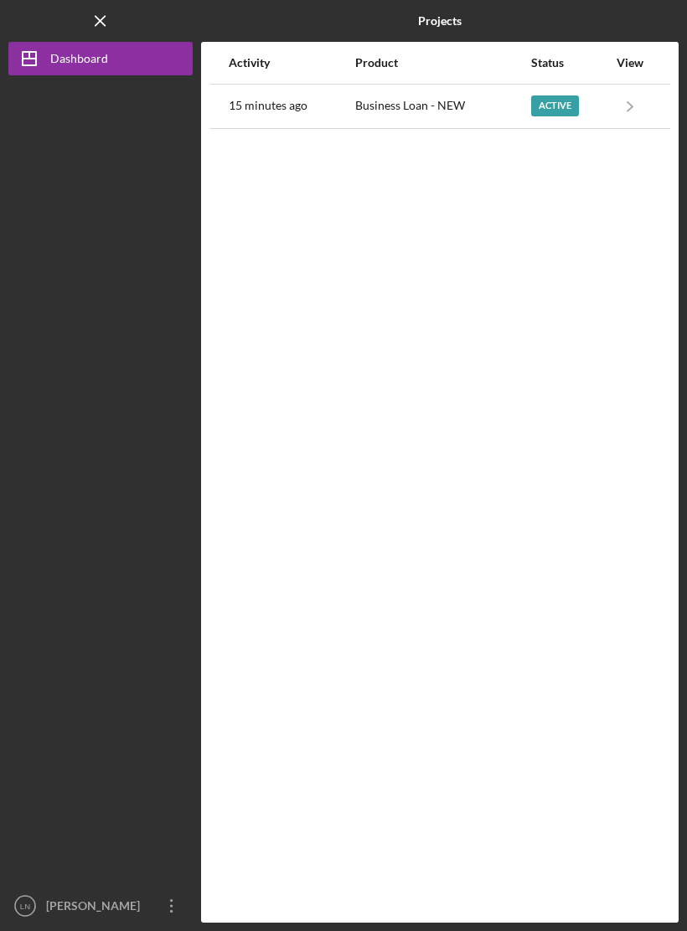
click at [562, 108] on div "Active" at bounding box center [555, 105] width 48 height 21
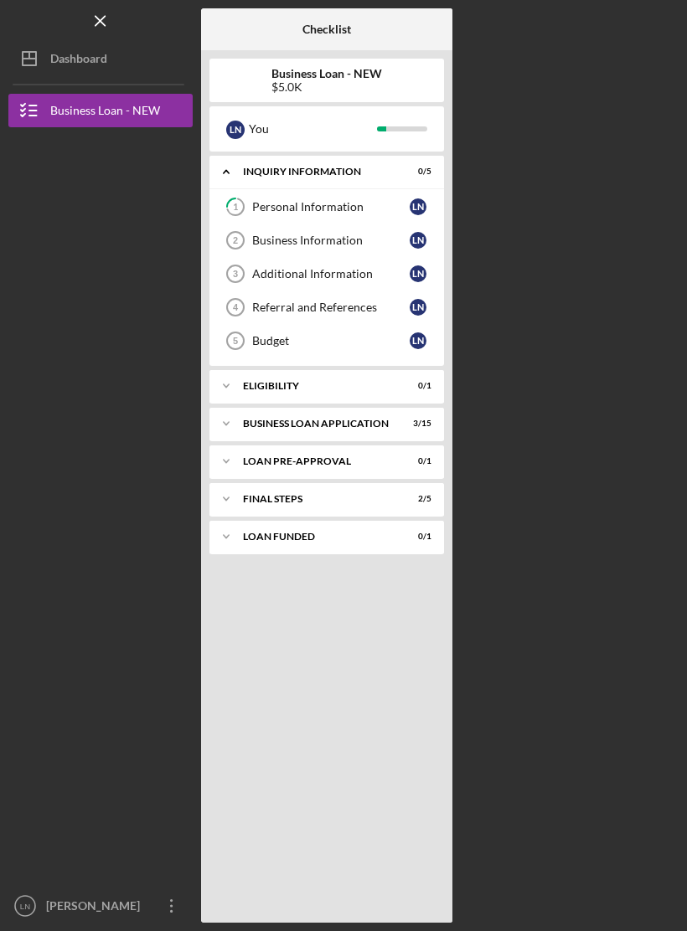
click at [534, 208] on div "Checklist Business Loan - NEW $5.0K L N You Icon/Expander INQUIRY INFORMATION 0…" at bounding box center [439, 465] width 477 height 915
click at [408, 209] on div "Personal Information" at bounding box center [330, 206] width 157 height 13
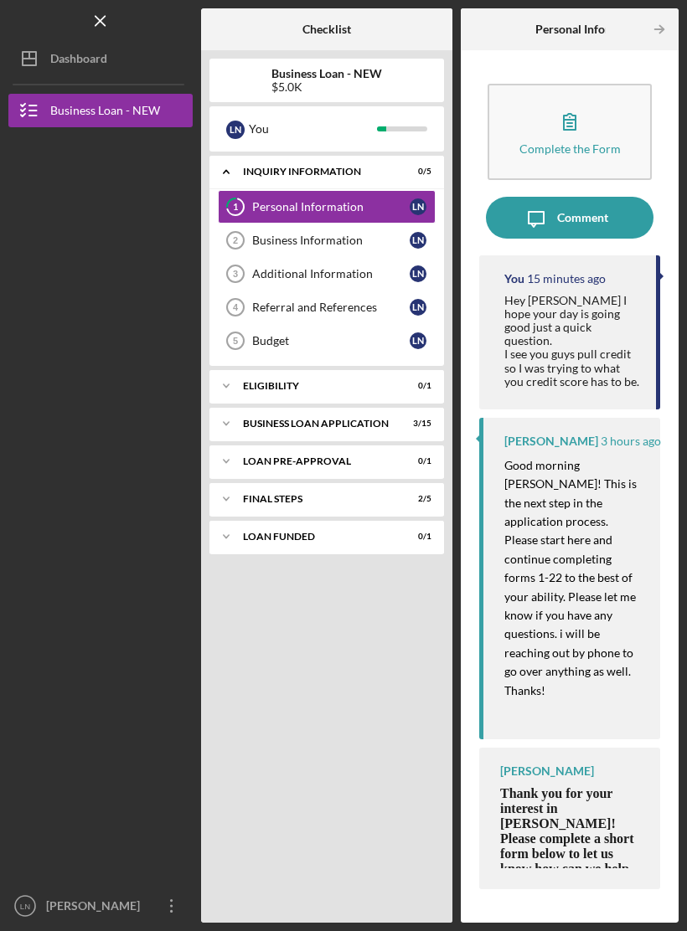
click at [267, 245] on div "Business Information" at bounding box center [330, 240] width 157 height 13
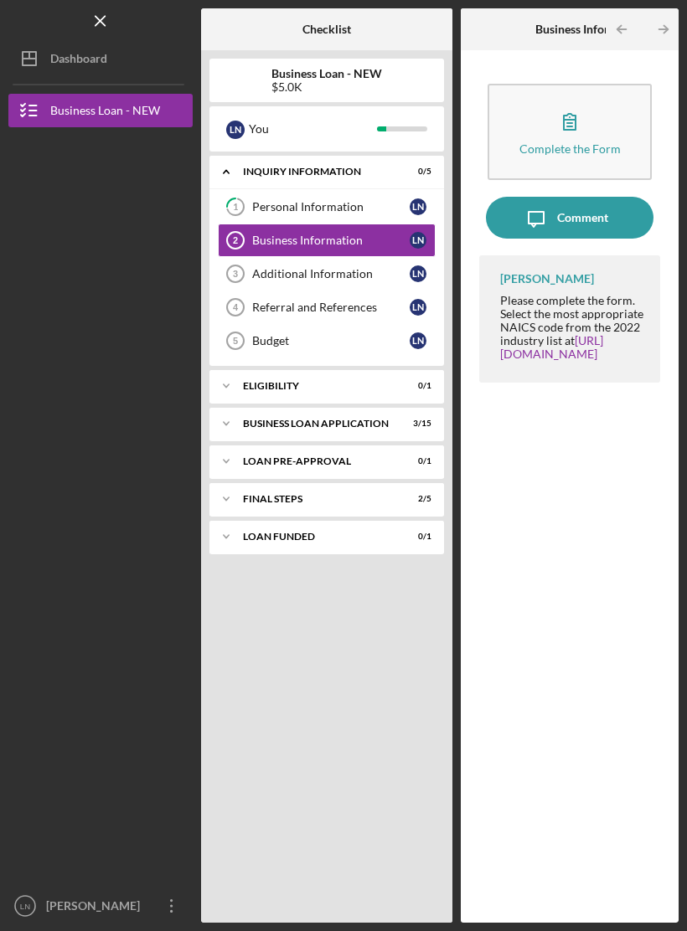
click at [262, 277] on div "Additional Information" at bounding box center [330, 273] width 157 height 13
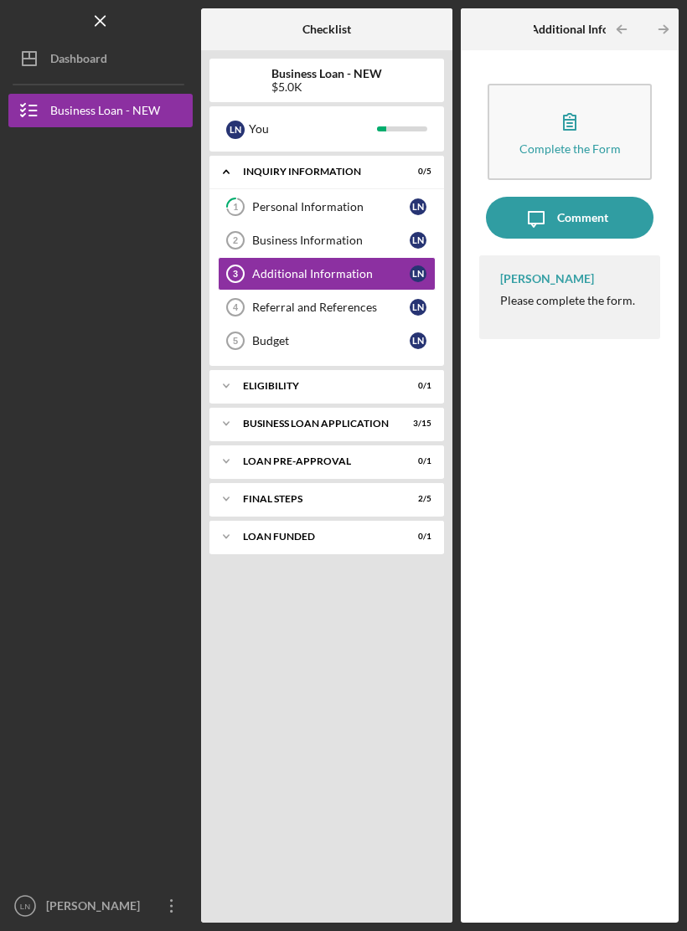
click at [556, 304] on div "Please complete the form." at bounding box center [567, 300] width 135 height 13
click at [609, 141] on button "Complete the Form Form" at bounding box center [569, 132] width 164 height 96
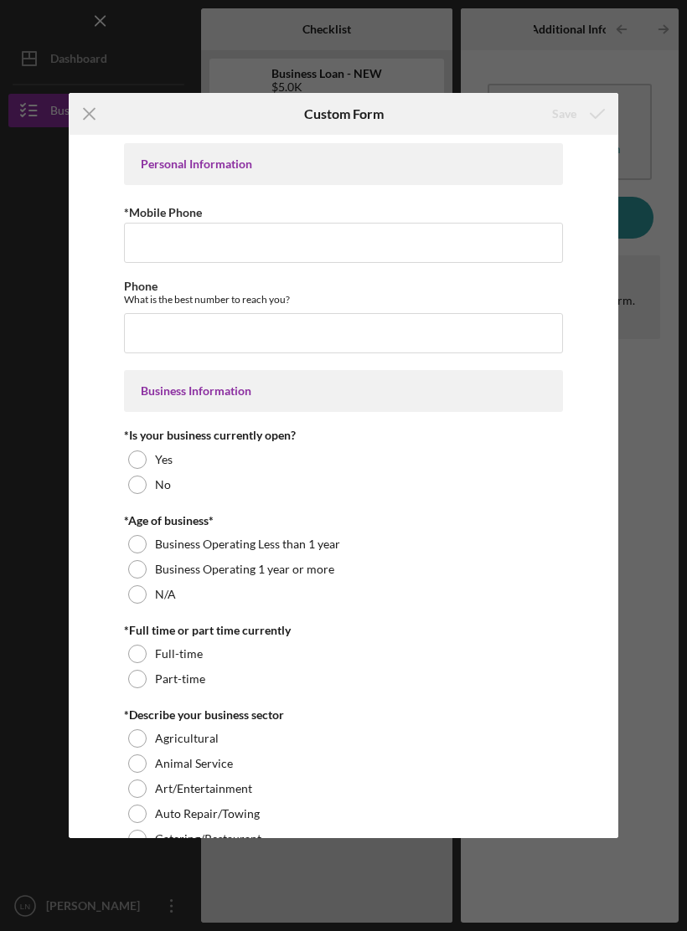
click at [95, 121] on icon "Icon/Menu Close" at bounding box center [90, 114] width 42 height 42
